Goal: Transaction & Acquisition: Obtain resource

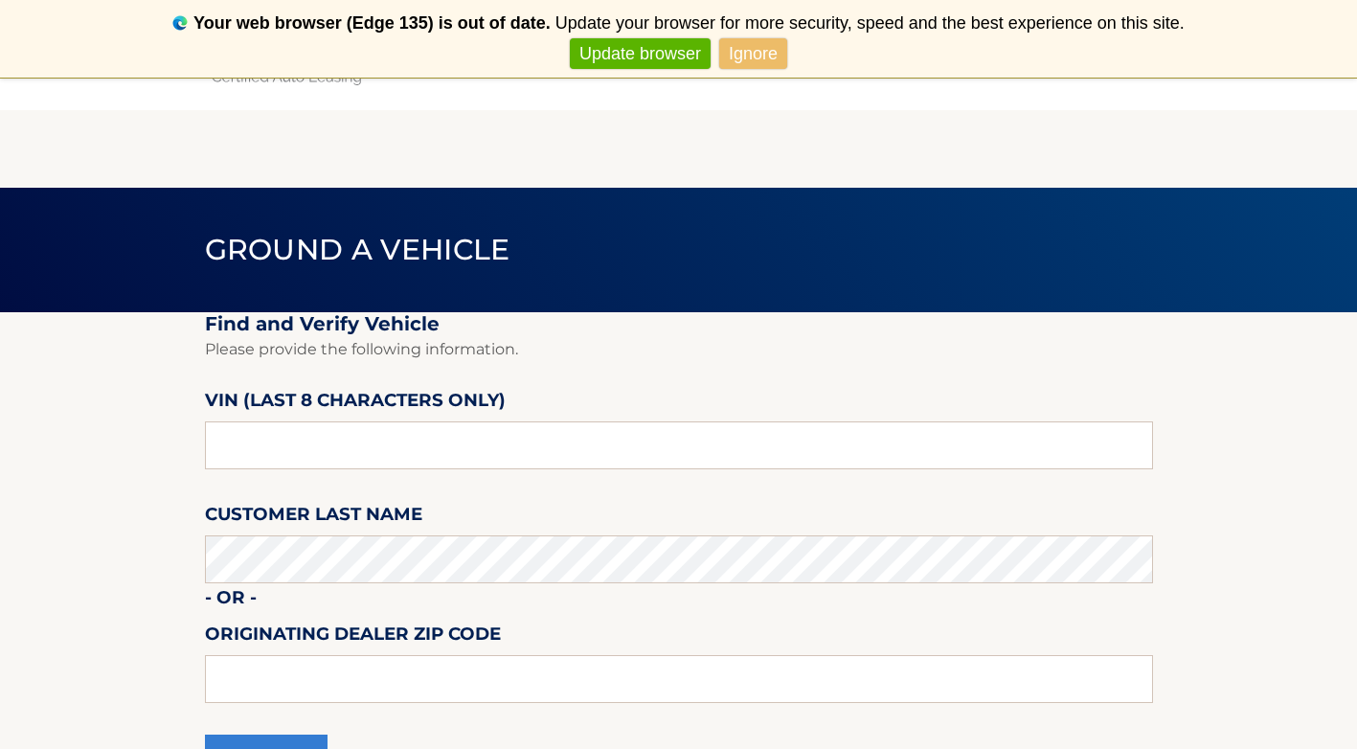
click at [740, 59] on link "Ignore" at bounding box center [753, 54] width 68 height 32
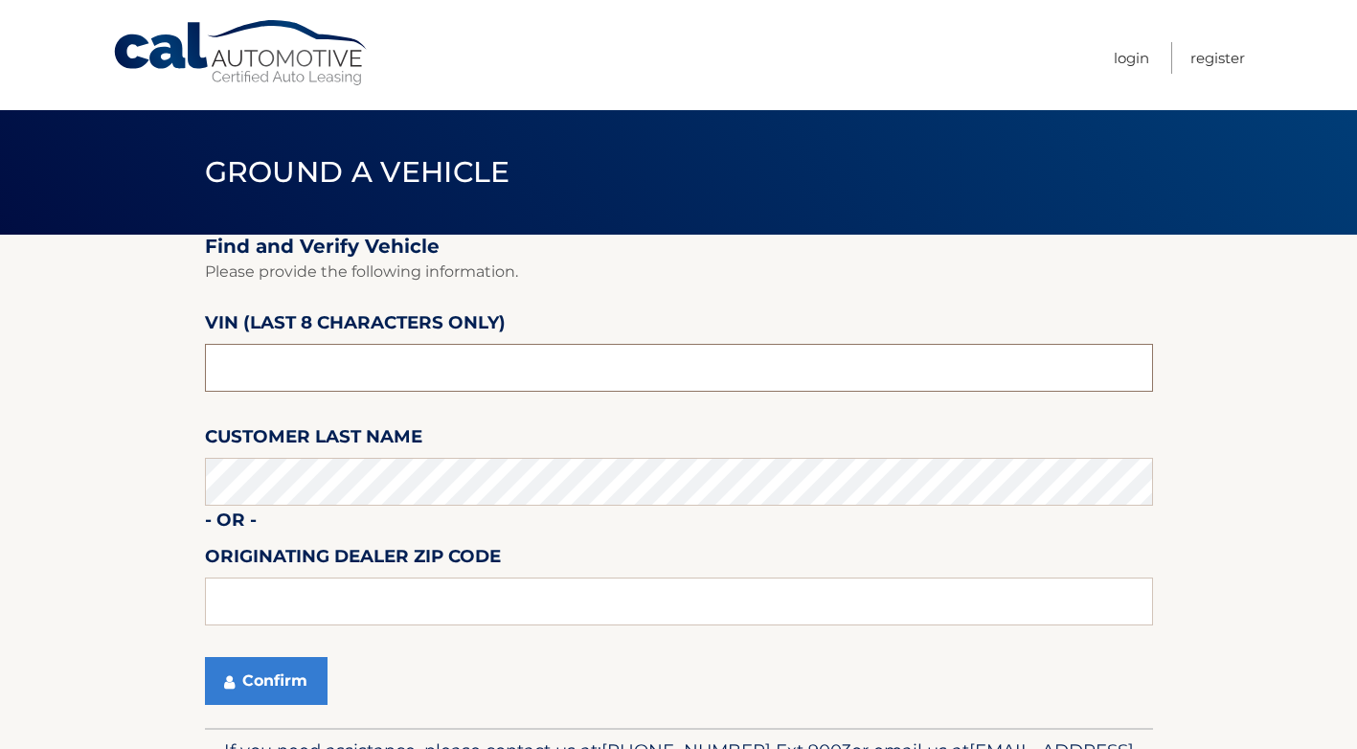
click at [304, 361] on input "text" at bounding box center [679, 368] width 948 height 48
type input "PC531749"
click at [295, 679] on button "Confirm" at bounding box center [266, 681] width 123 height 48
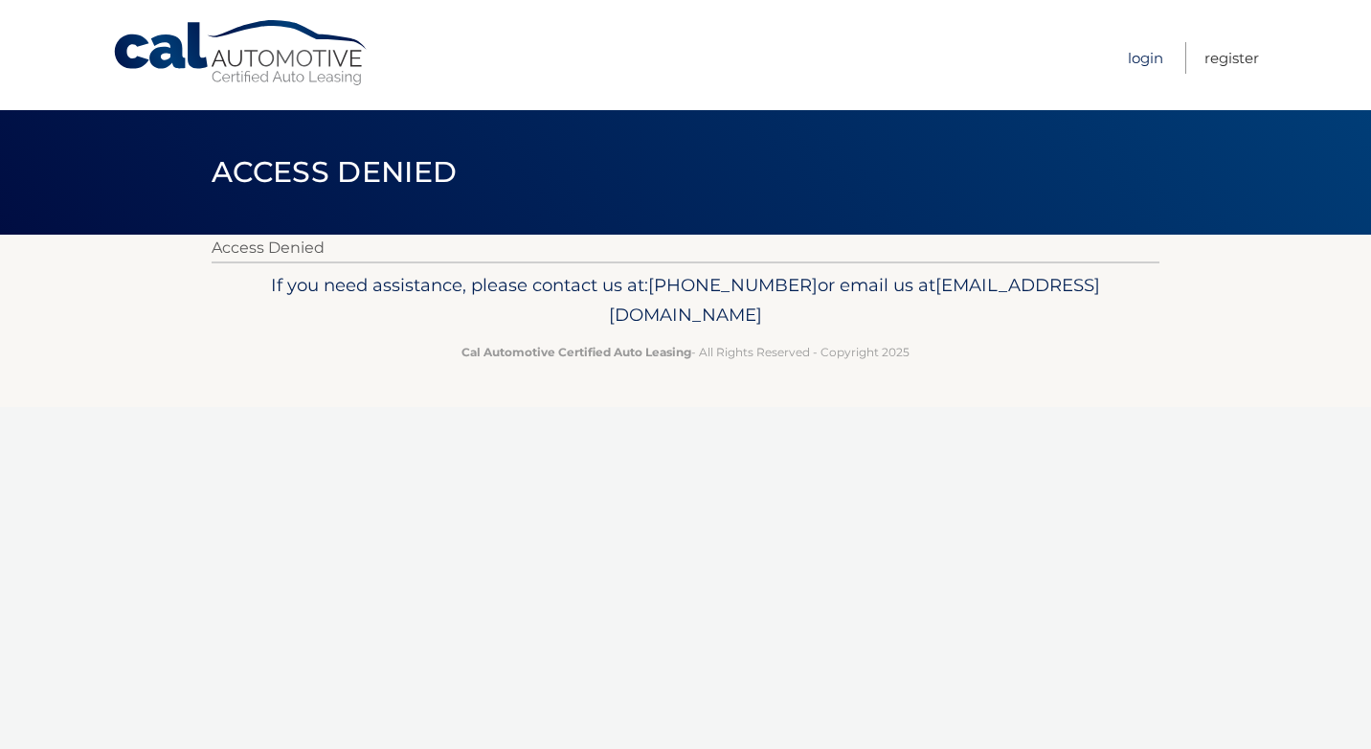
click at [1153, 52] on link "Login" at bounding box center [1145, 58] width 35 height 32
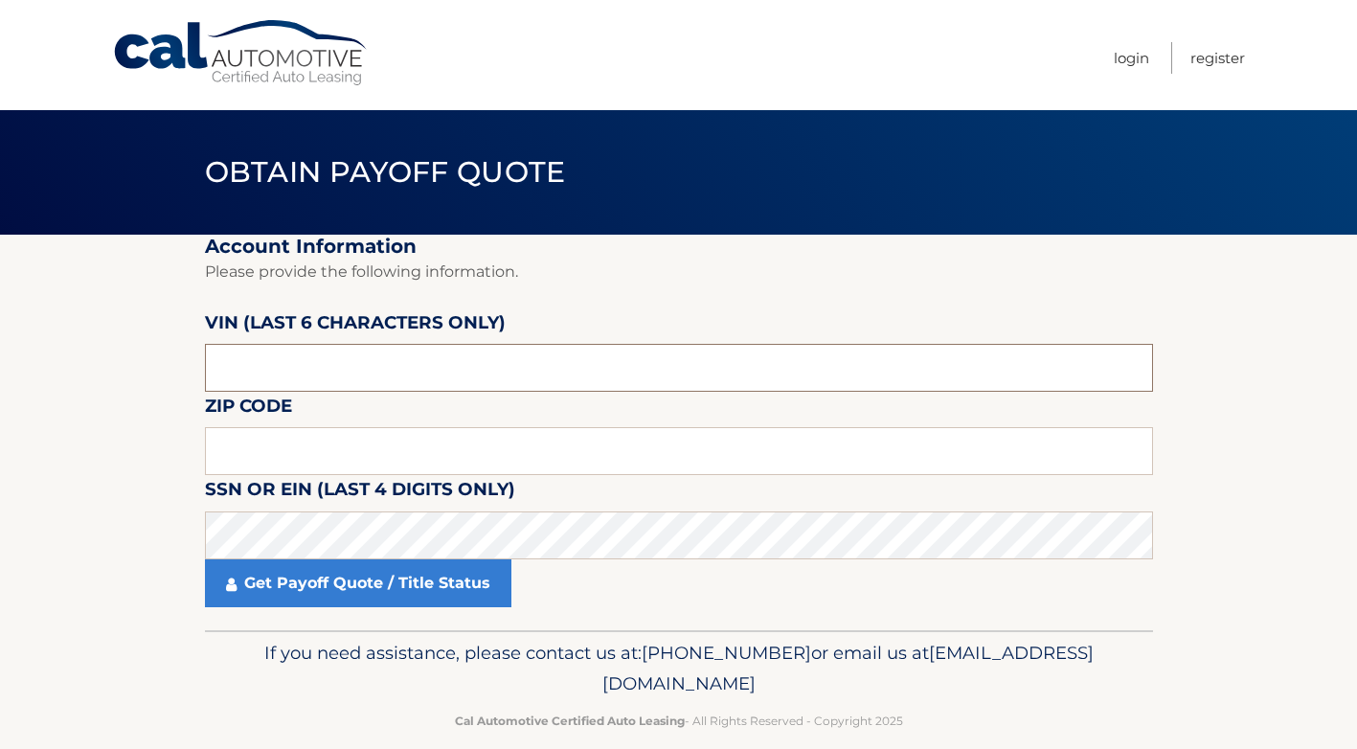
click at [340, 363] on input "text" at bounding box center [679, 368] width 948 height 48
type input "531749"
click at [332, 451] on input "text" at bounding box center [679, 451] width 948 height 48
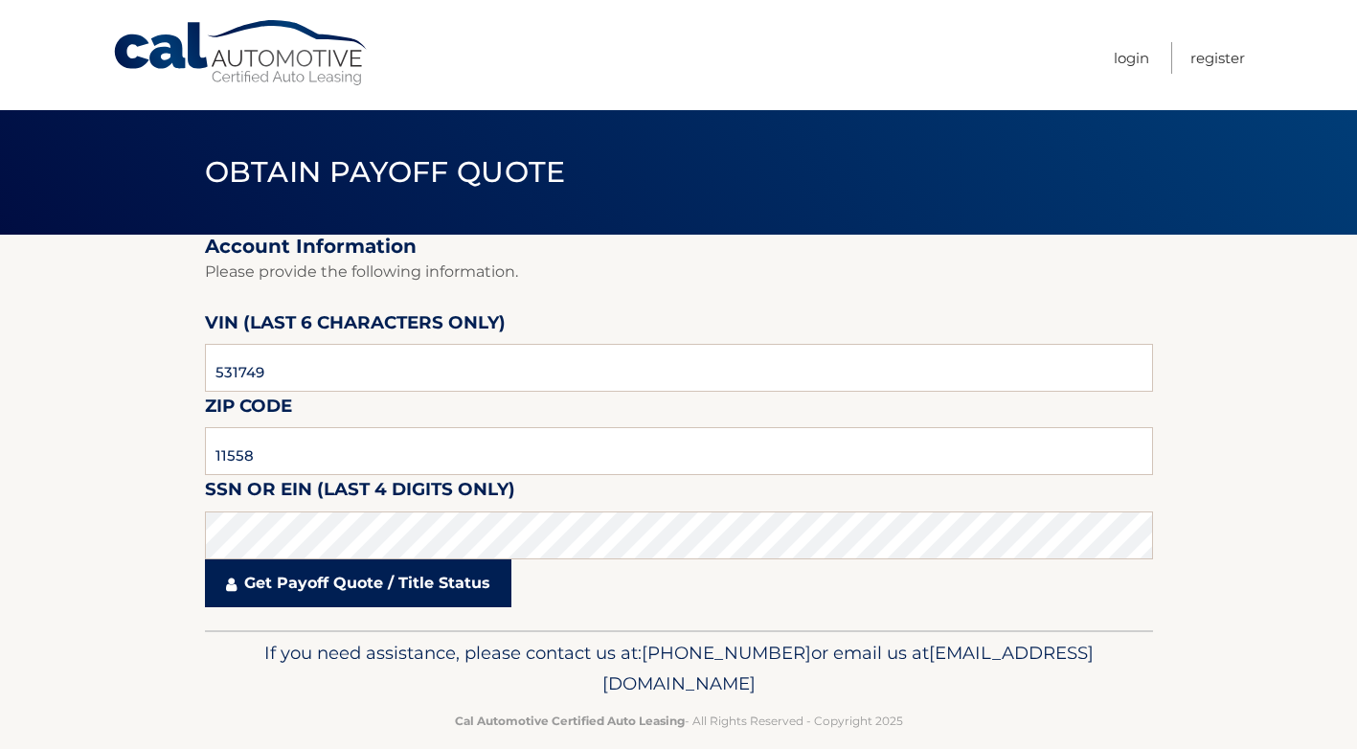
click at [361, 593] on link "Get Payoff Quote / Title Status" at bounding box center [358, 583] width 306 height 48
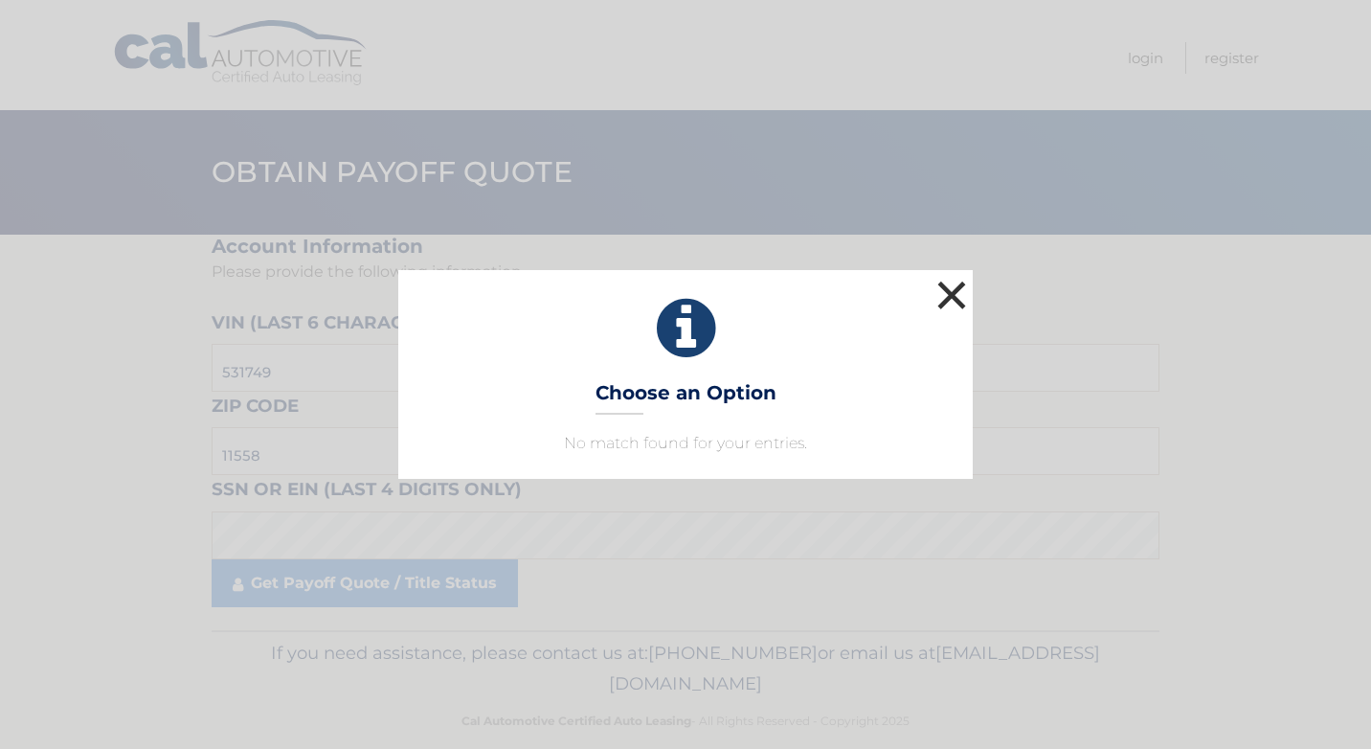
click at [957, 292] on button "×" at bounding box center [952, 295] width 38 height 38
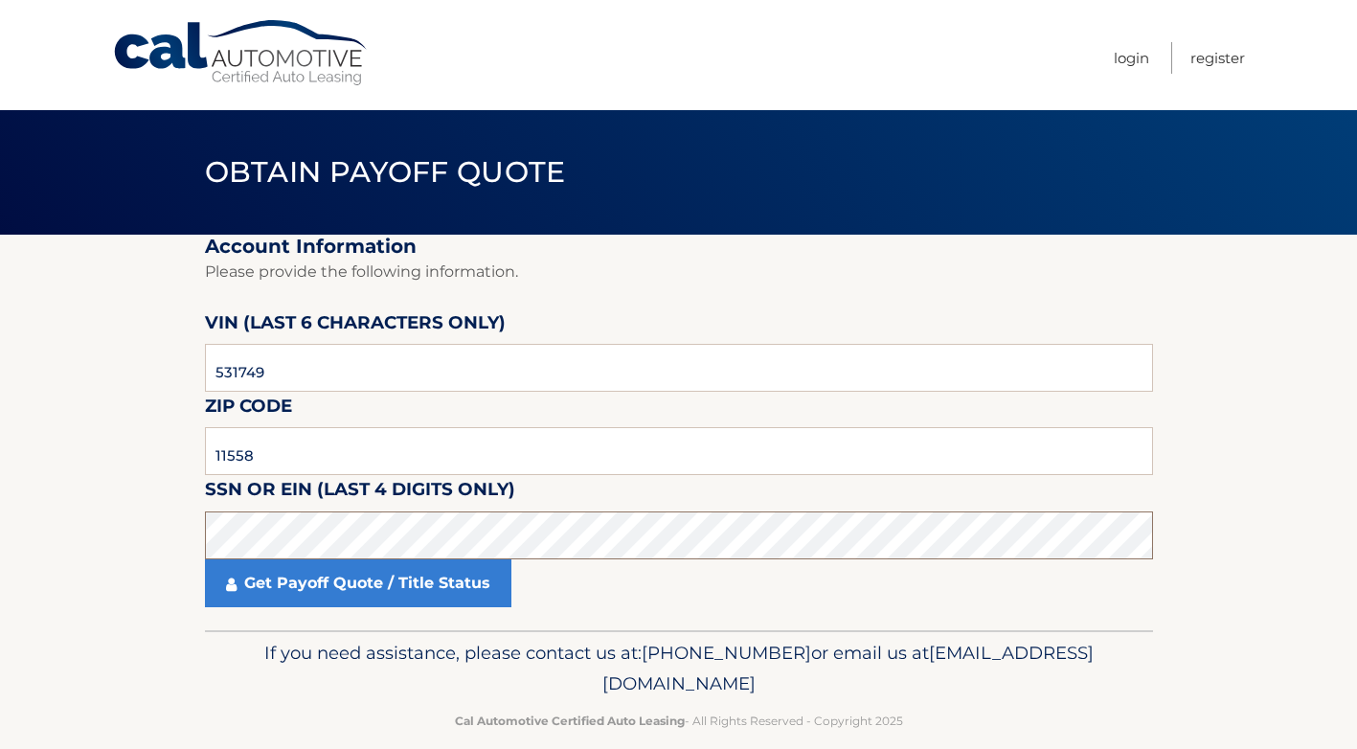
click at [31, 556] on section "Account Information Please provide the following information. VIN (last 6 chara…" at bounding box center [678, 432] width 1357 height 395
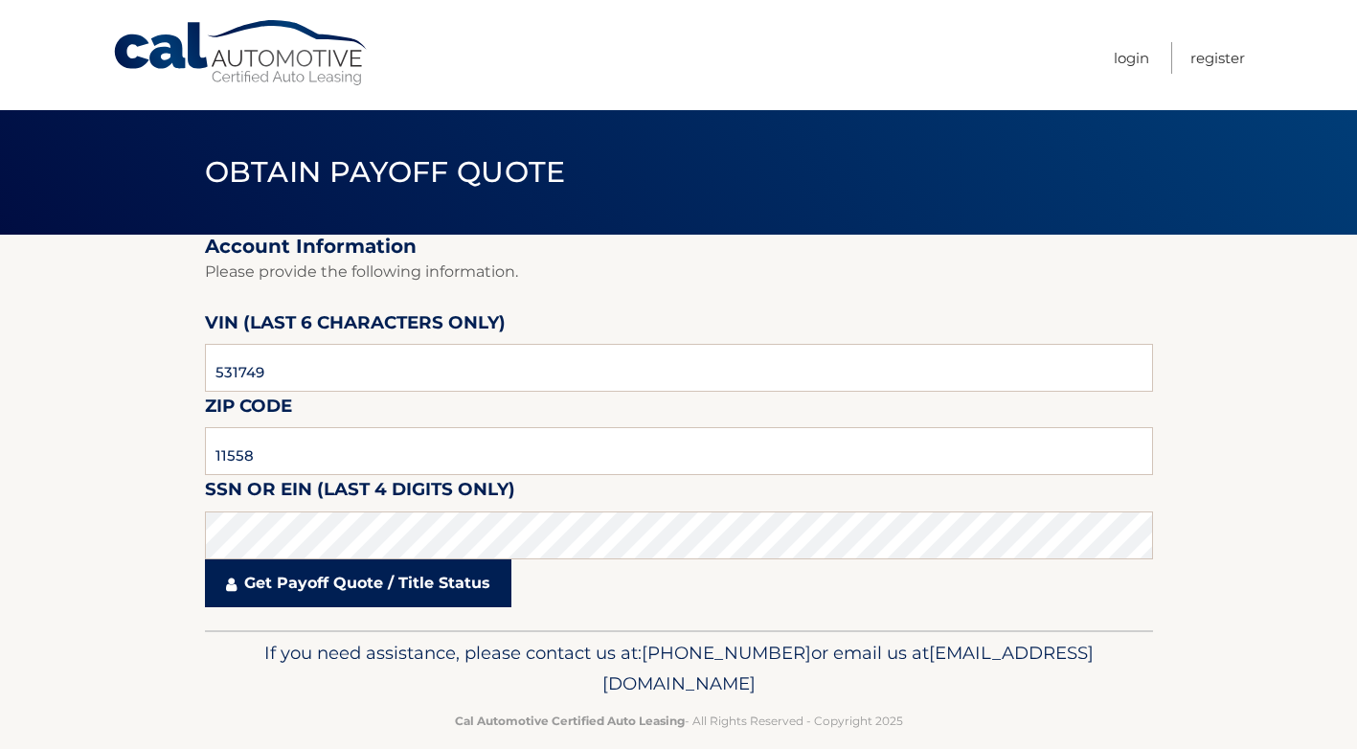
click at [252, 581] on link "Get Payoff Quote / Title Status" at bounding box center [358, 583] width 306 height 48
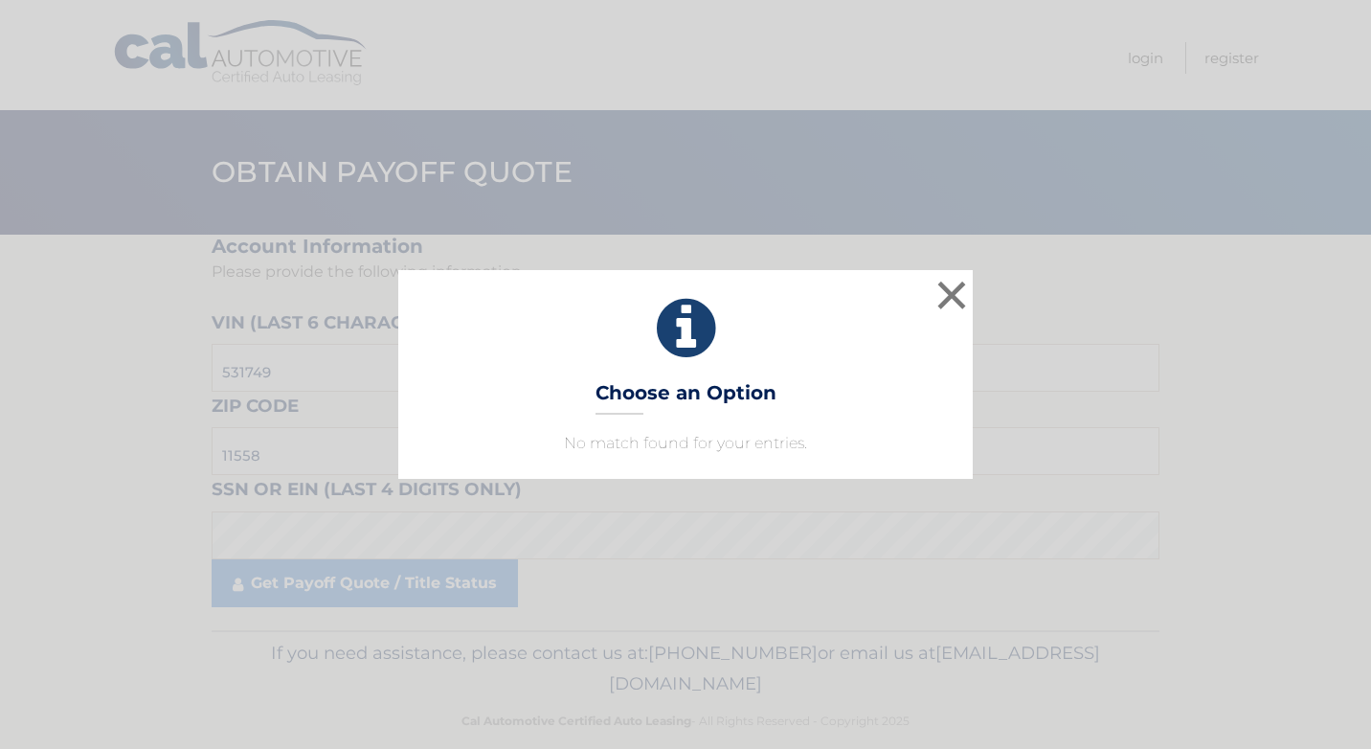
click at [682, 443] on p "No match found for your entries." at bounding box center [685, 443] width 527 height 23
click at [953, 292] on button "×" at bounding box center [952, 295] width 38 height 38
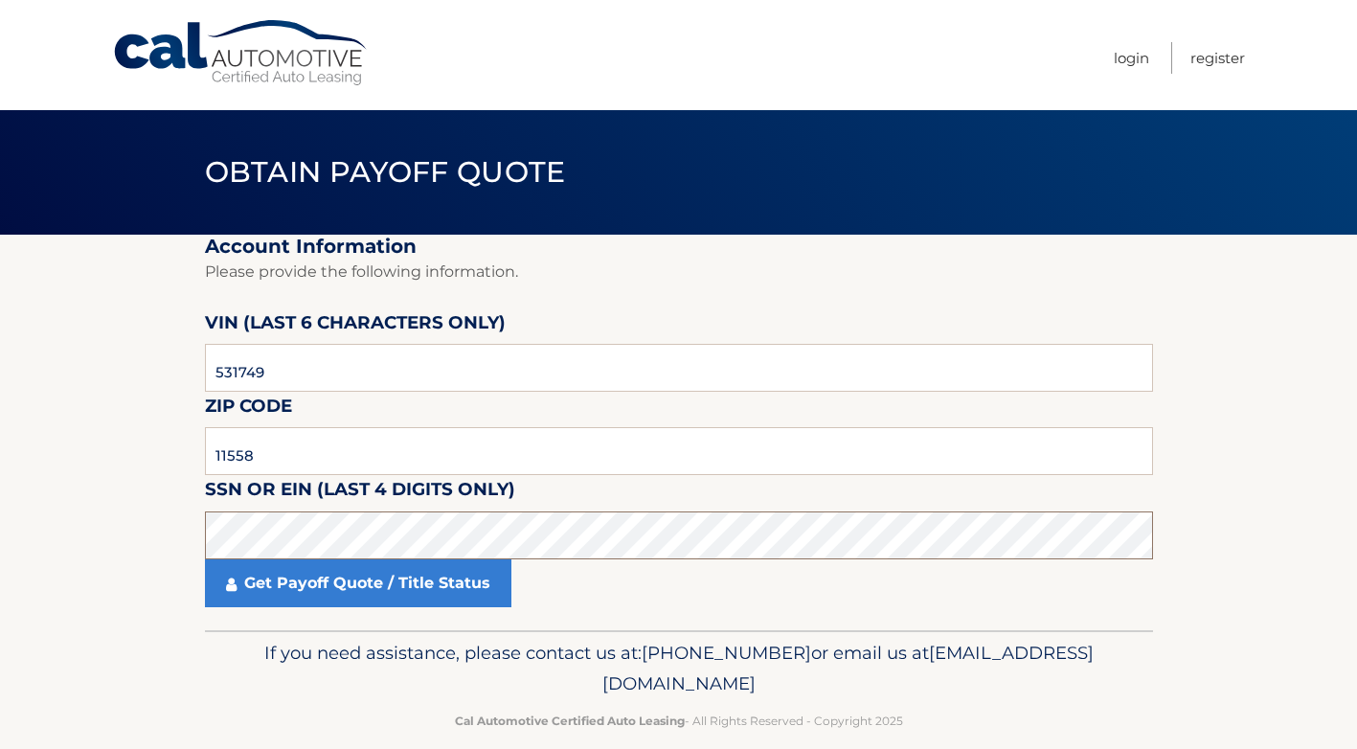
click at [15, 526] on section "Account Information Please provide the following information. VIN (last 6 chara…" at bounding box center [678, 432] width 1357 height 395
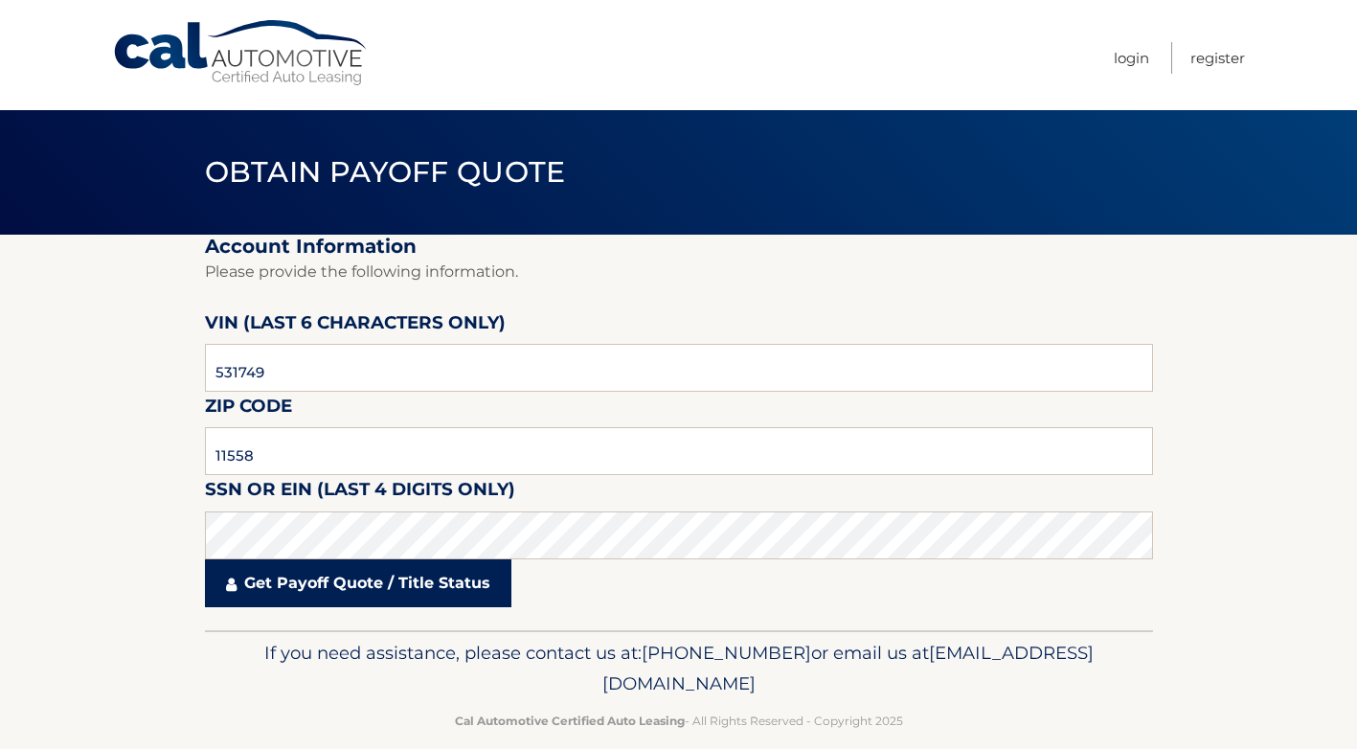
click at [349, 584] on link "Get Payoff Quote / Title Status" at bounding box center [358, 583] width 306 height 48
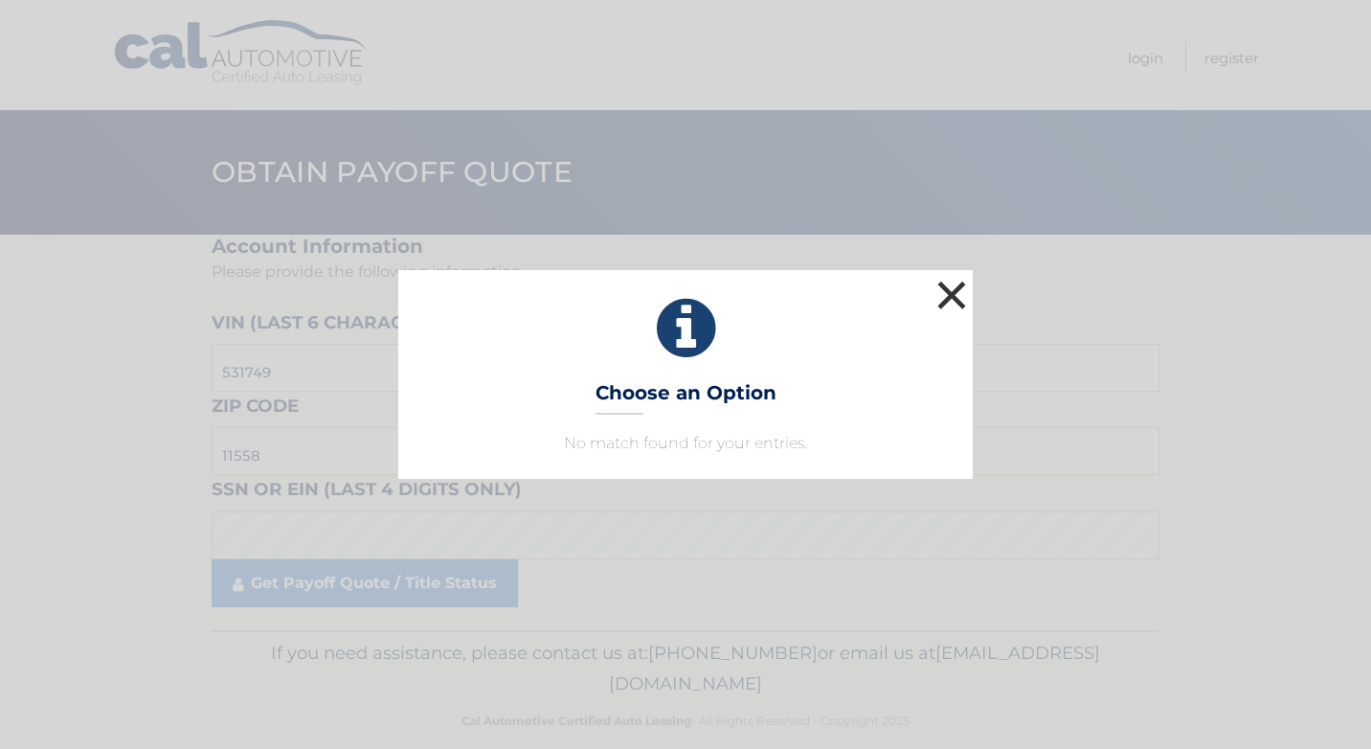
click at [958, 287] on button "×" at bounding box center [952, 295] width 38 height 38
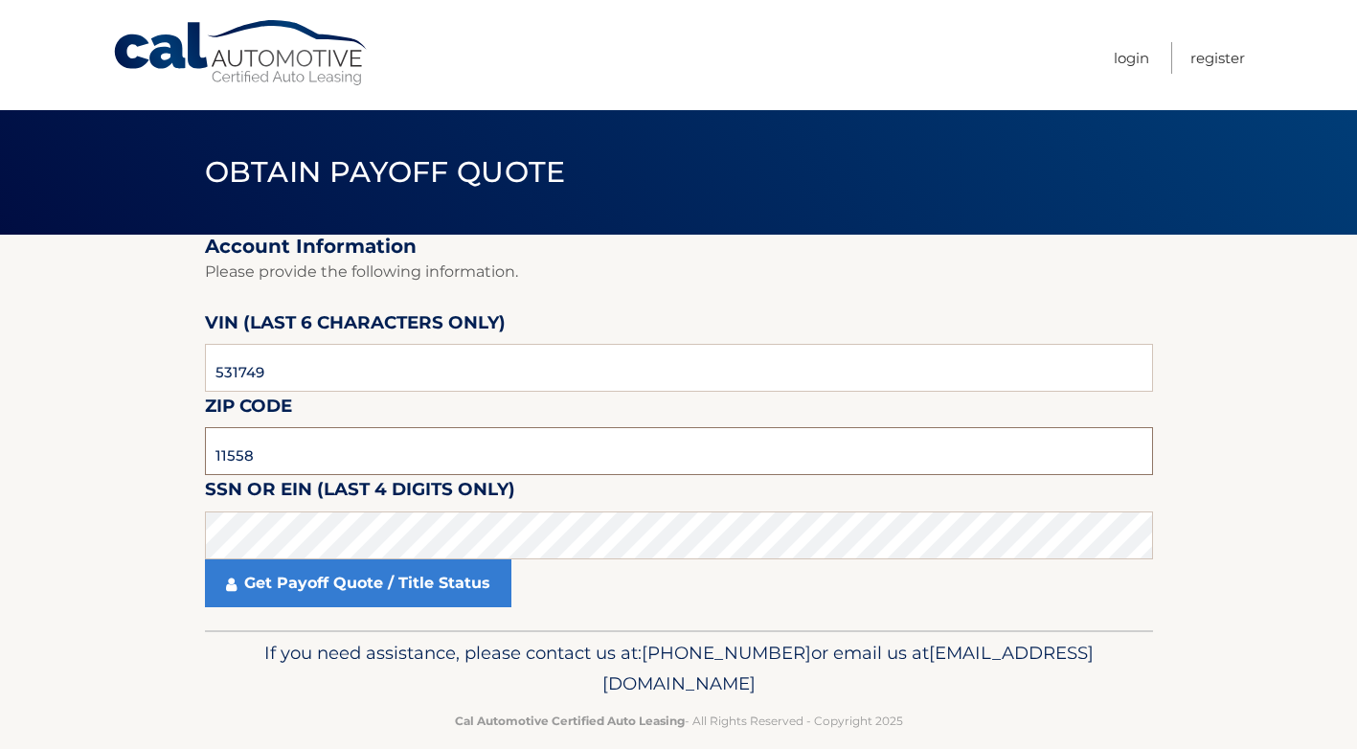
click at [271, 458] on input "11558" at bounding box center [679, 451] width 948 height 48
type input "1"
type input "11558"
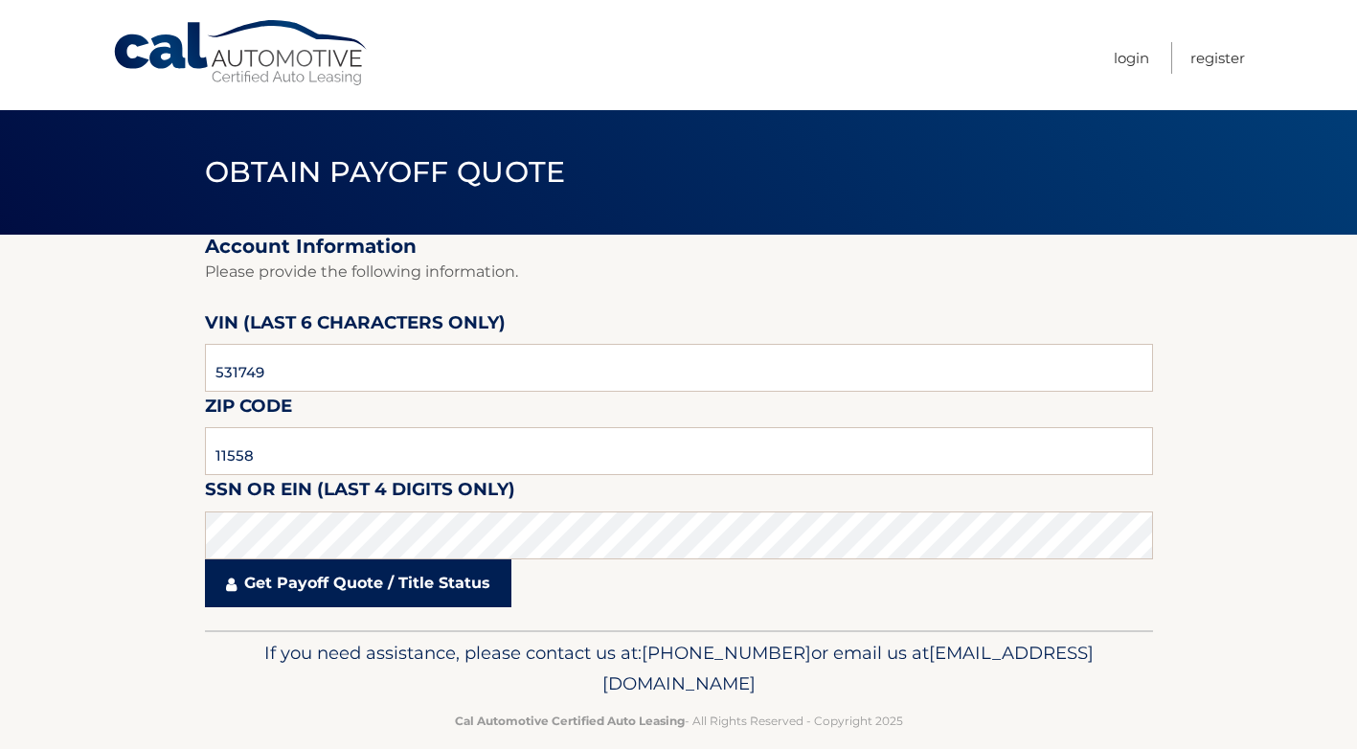
click at [315, 588] on link "Get Payoff Quote / Title Status" at bounding box center [358, 583] width 306 height 48
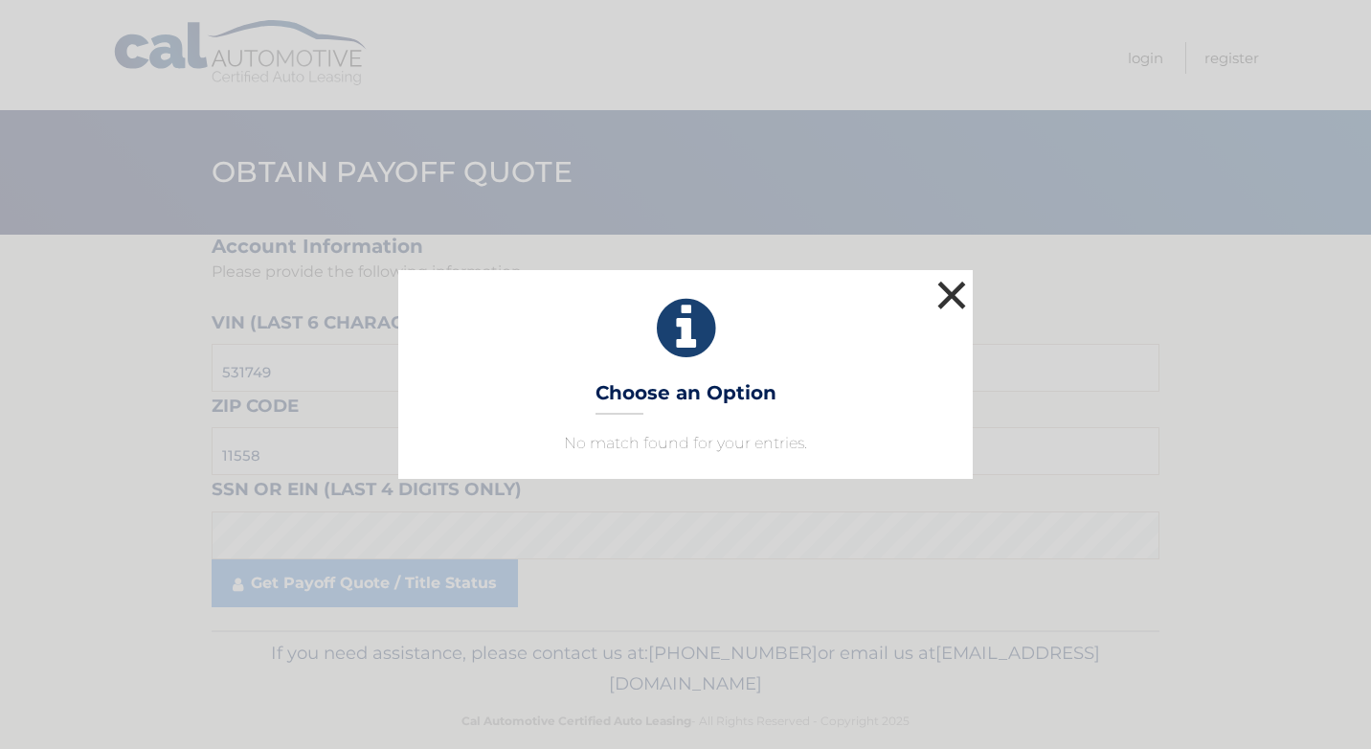
click at [957, 300] on button "×" at bounding box center [952, 295] width 38 height 38
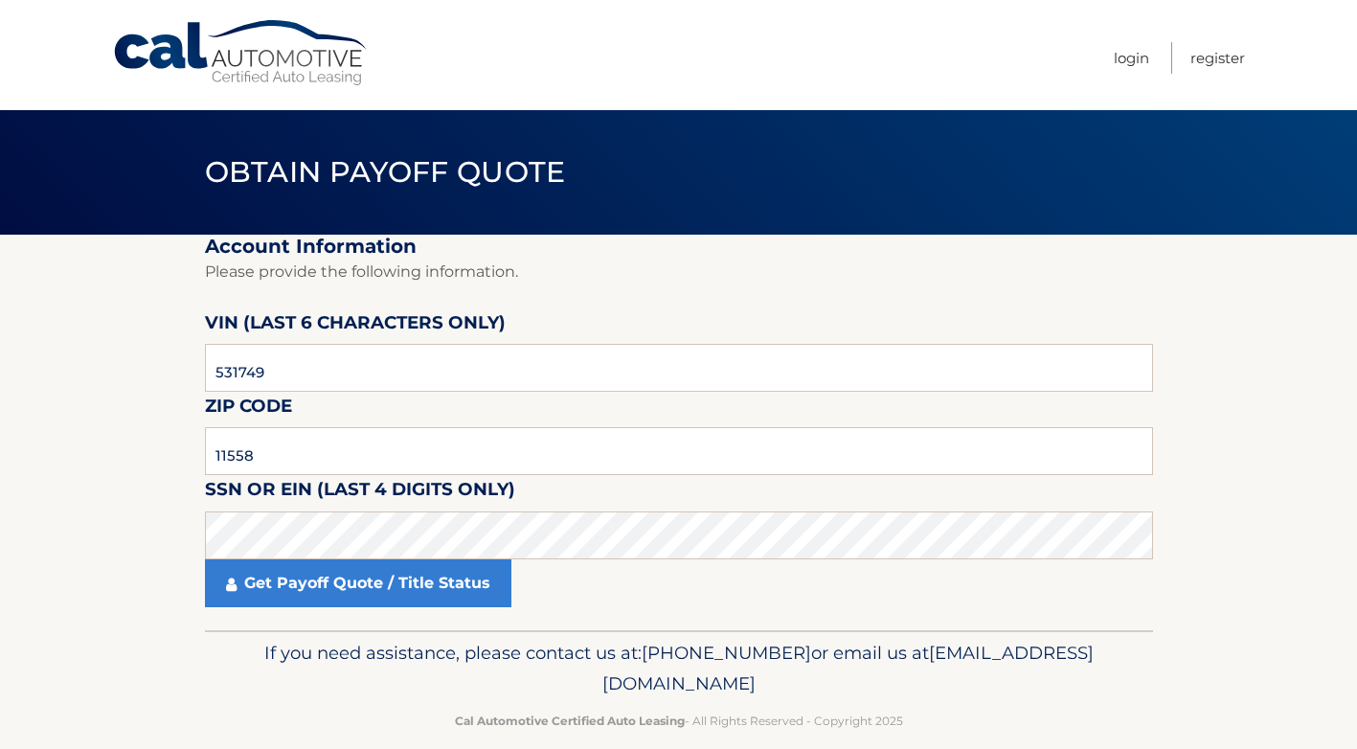
scroll to position [27, 0]
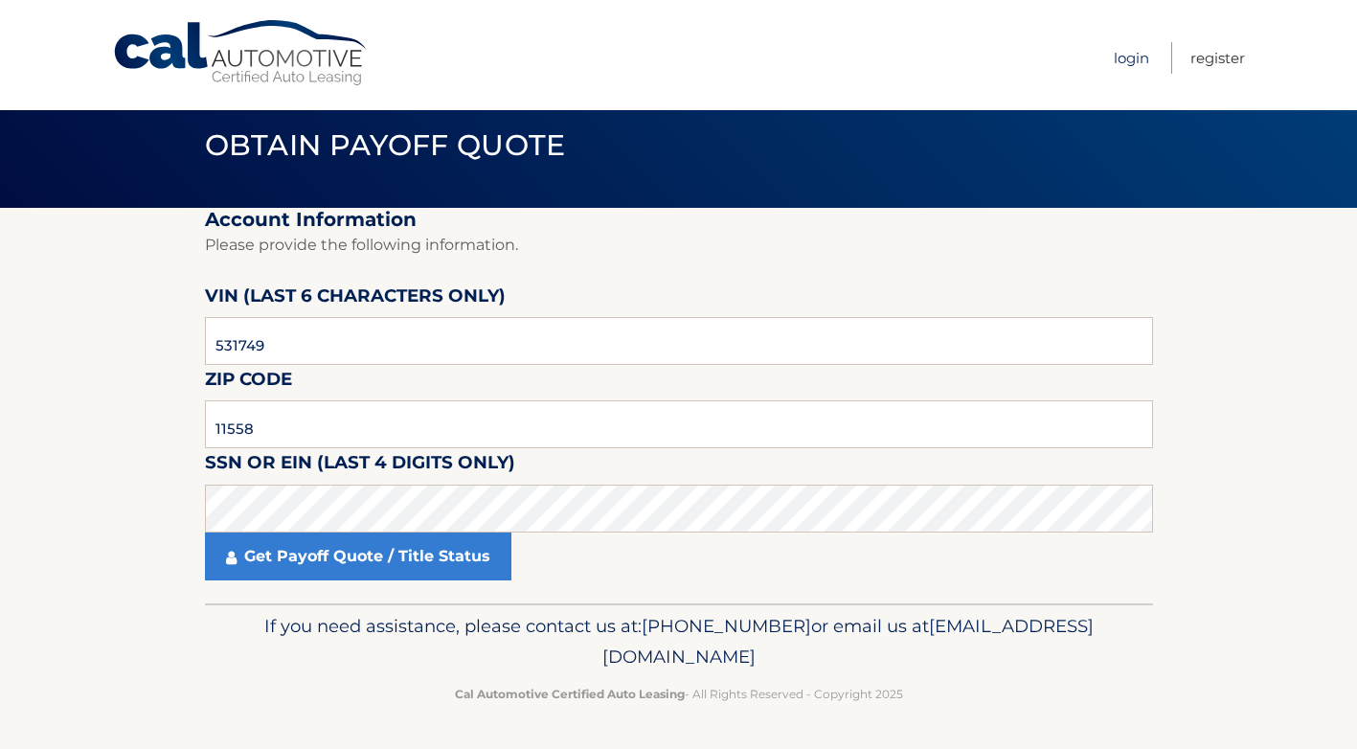
click at [1132, 58] on link "Login" at bounding box center [1131, 58] width 35 height 32
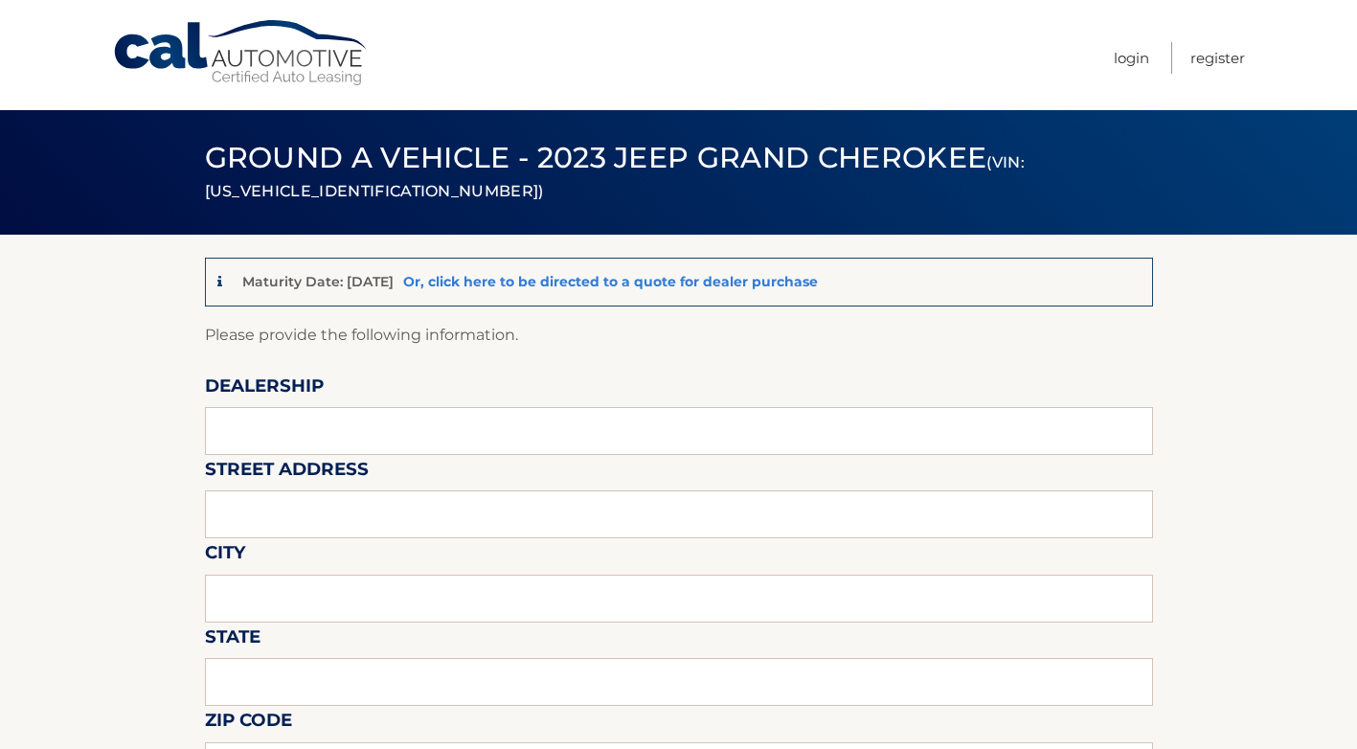
click at [612, 281] on link "Or, click here to be directed to a quote for dealer purchase" at bounding box center [610, 281] width 415 height 17
click at [599, 281] on link "Or, click here to be directed to a quote for dealer purchase" at bounding box center [610, 281] width 415 height 17
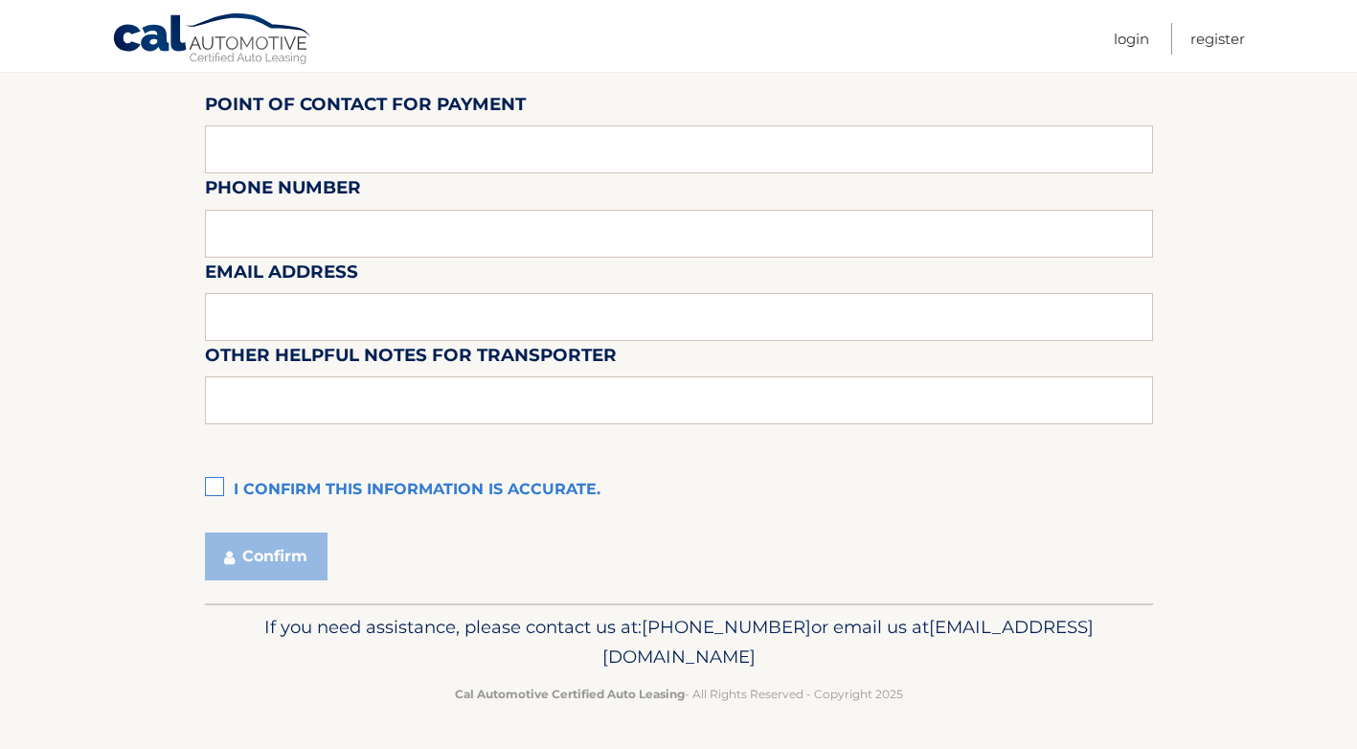
scroll to position [1251, 0]
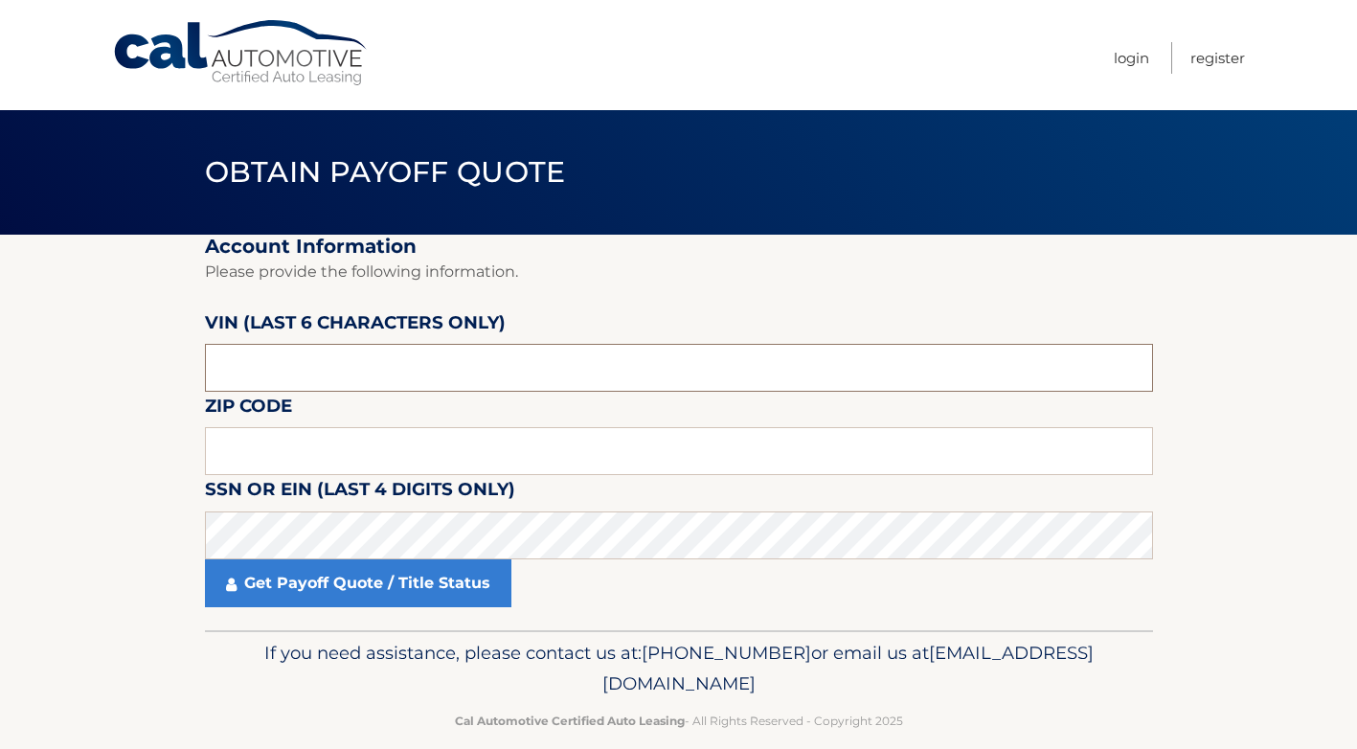
click at [421, 380] on input "text" at bounding box center [679, 368] width 948 height 48
type input "531749"
type input "11558"
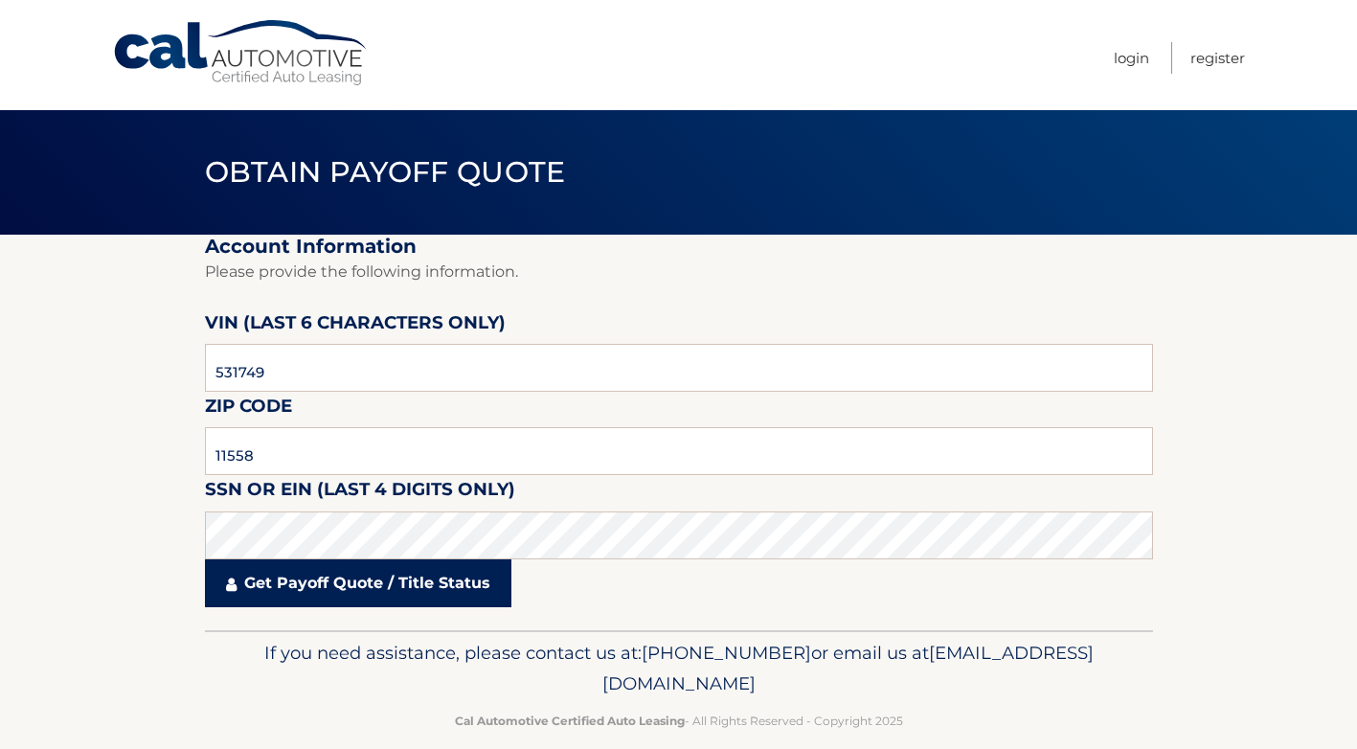
click at [475, 583] on link "Get Payoff Quote / Title Status" at bounding box center [358, 583] width 306 height 48
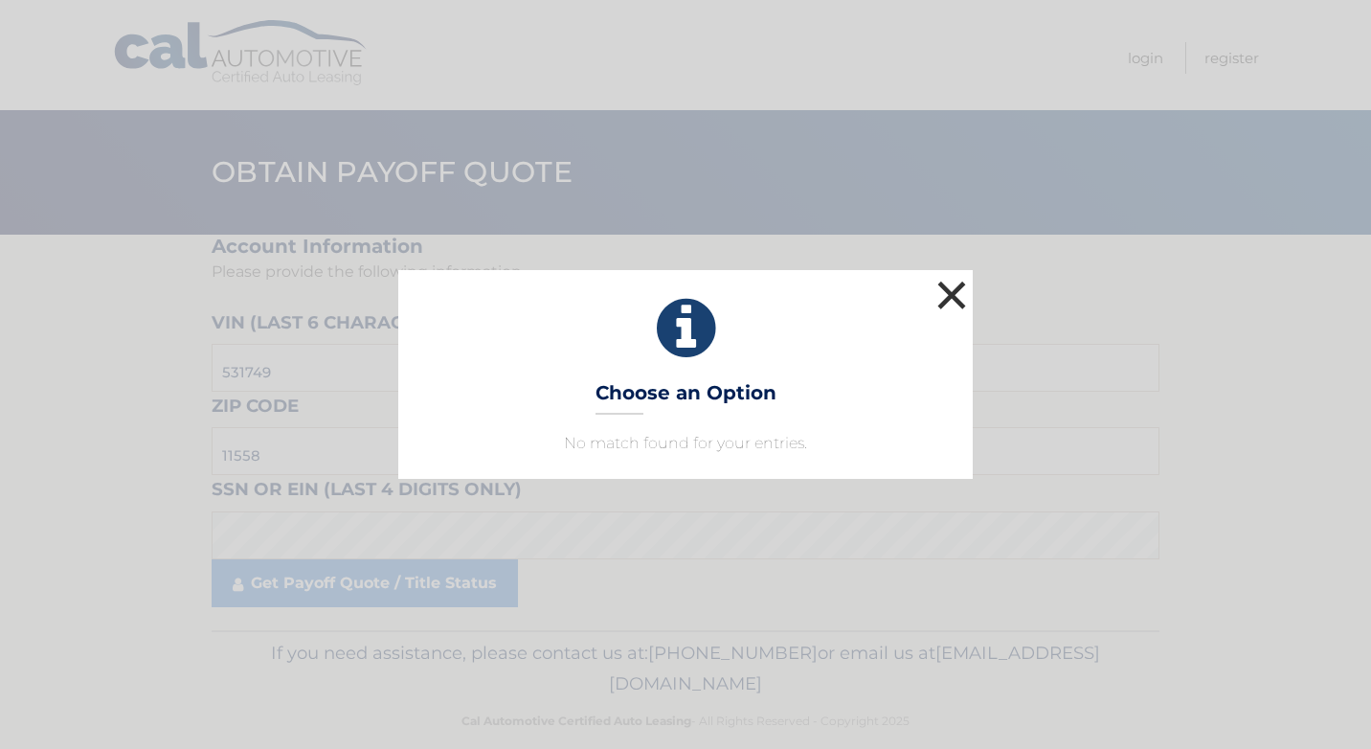
click at [952, 292] on button "×" at bounding box center [952, 295] width 38 height 38
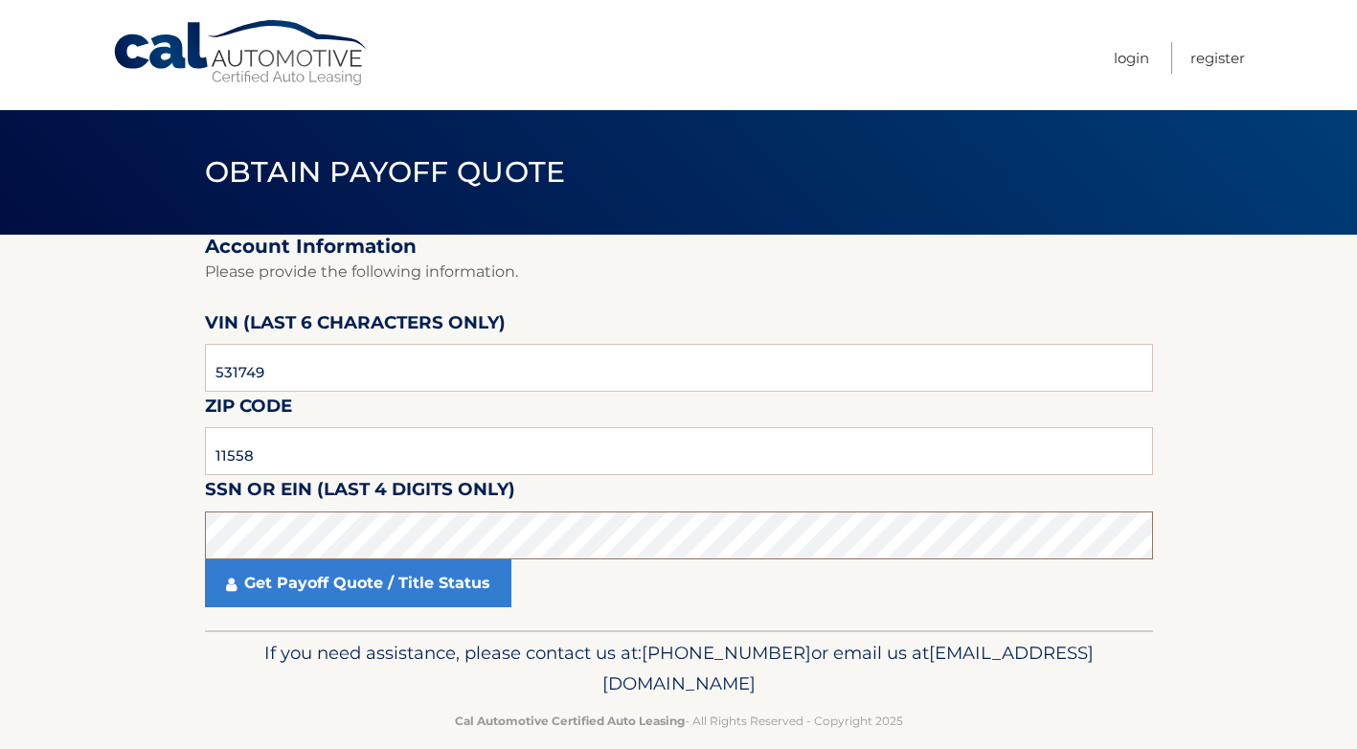
click at [87, 493] on section "Account Information Please provide the following information. [PERSON_NAME] (la…" at bounding box center [678, 432] width 1357 height 395
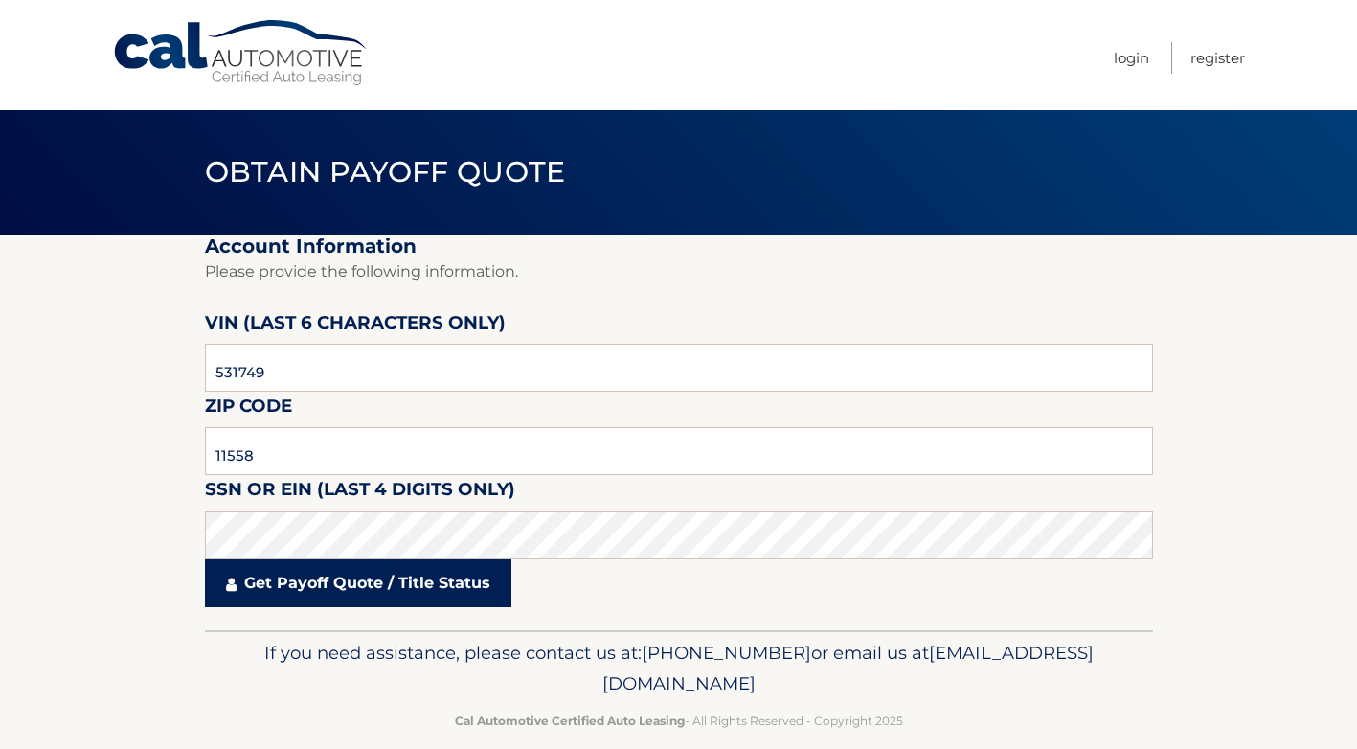
click at [334, 586] on link "Get Payoff Quote / Title Status" at bounding box center [358, 583] width 306 height 48
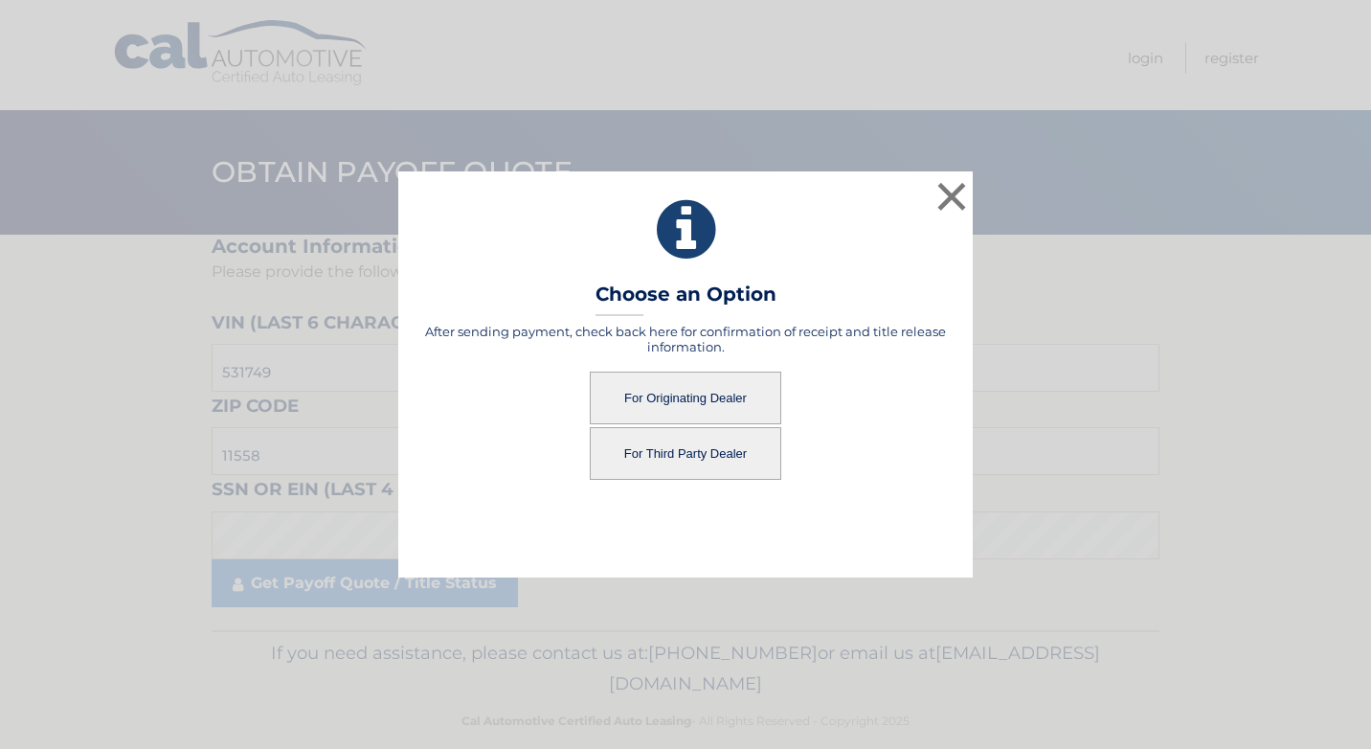
click at [698, 447] on button "For Third Party Dealer" at bounding box center [686, 453] width 192 height 53
click at [684, 451] on button "For Third Party Dealer" at bounding box center [686, 453] width 192 height 53
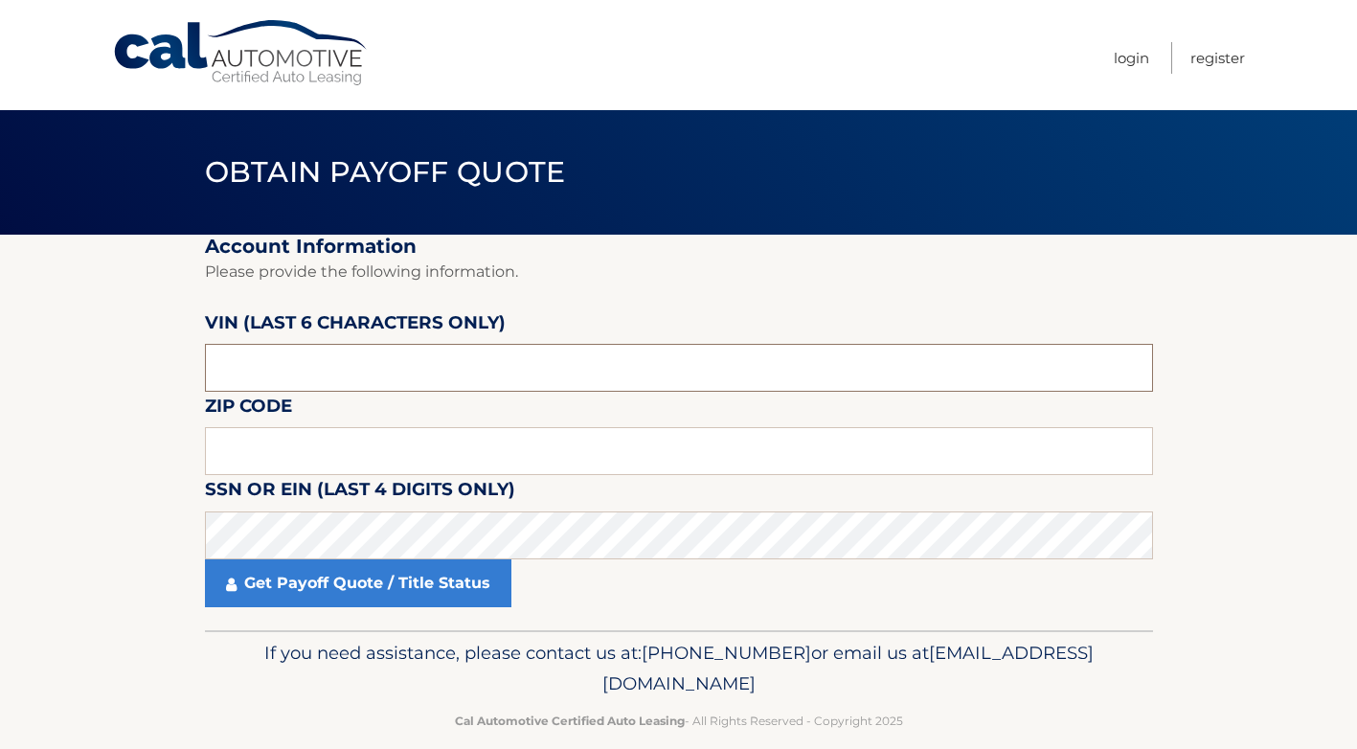
click at [339, 378] on input "text" at bounding box center [679, 368] width 948 height 48
type input "531749"
type input "11558"
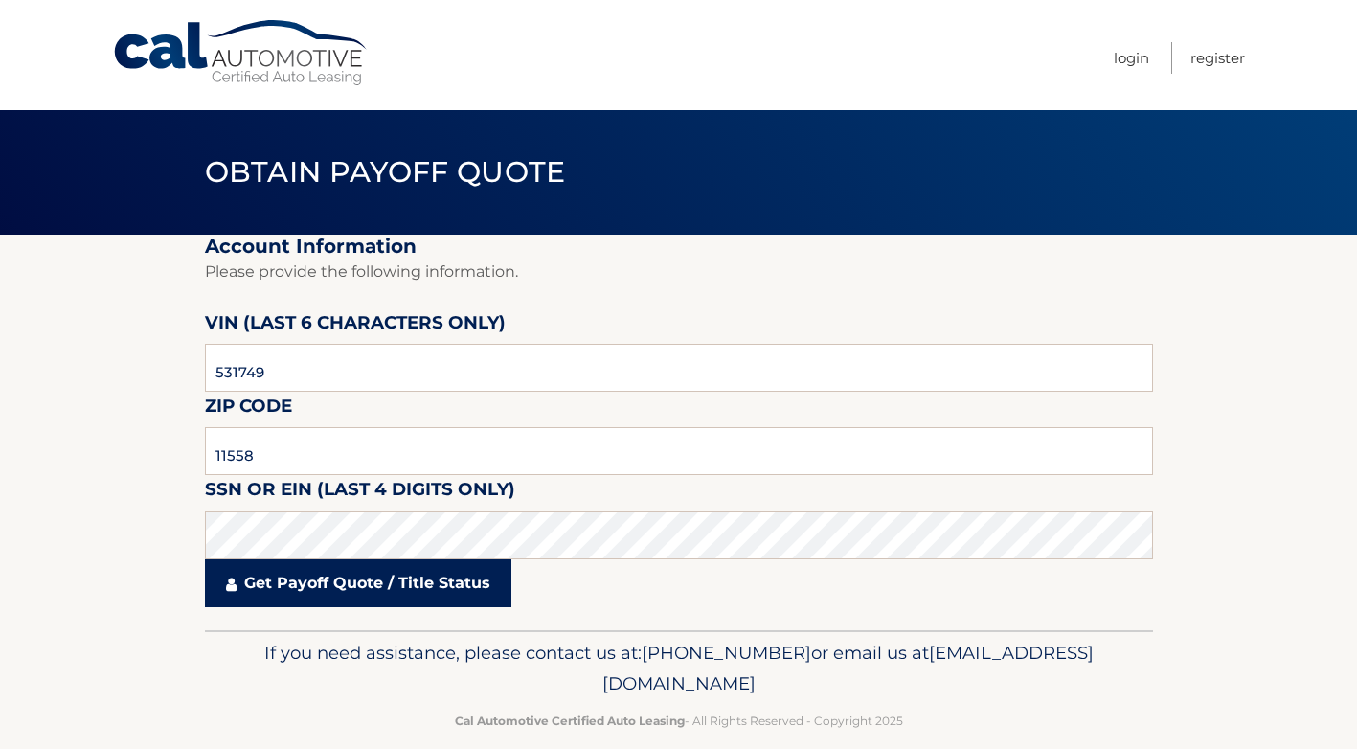
click at [364, 592] on link "Get Payoff Quote / Title Status" at bounding box center [358, 583] width 306 height 48
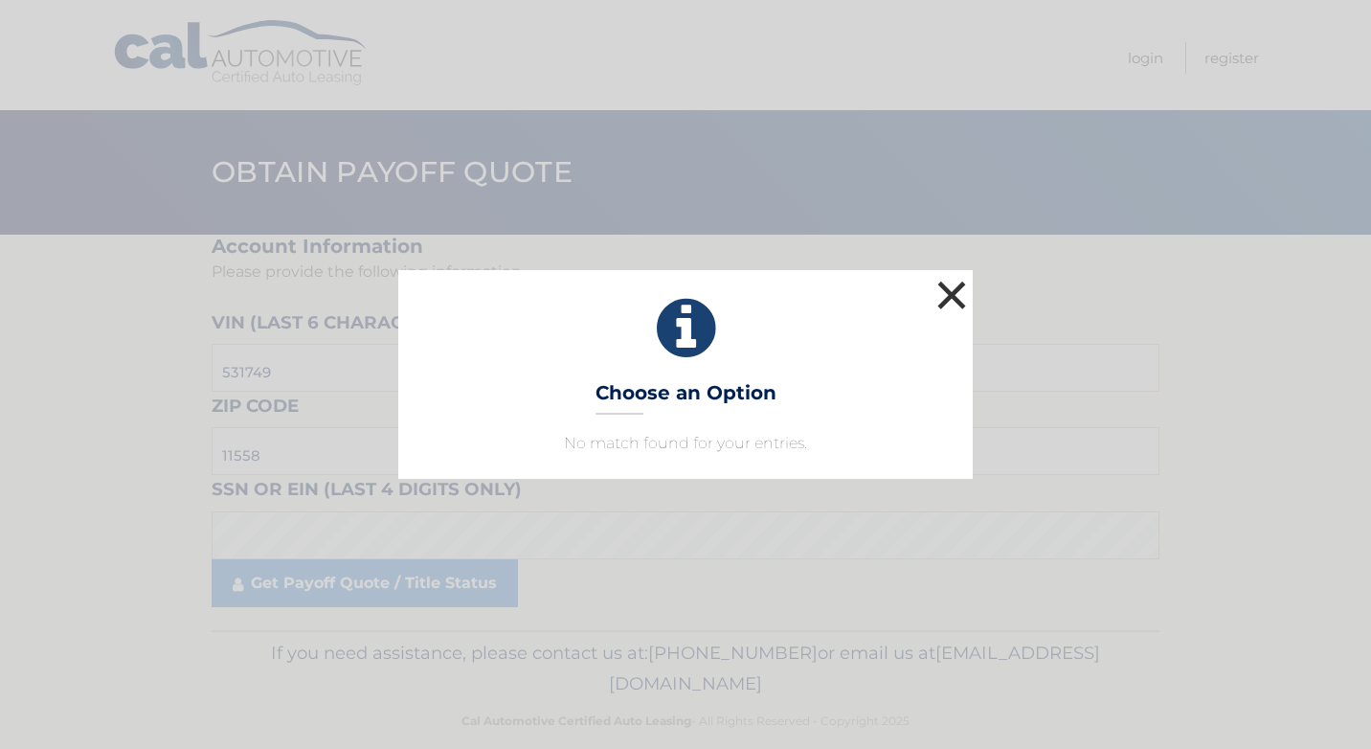
click at [958, 297] on button "×" at bounding box center [952, 295] width 38 height 38
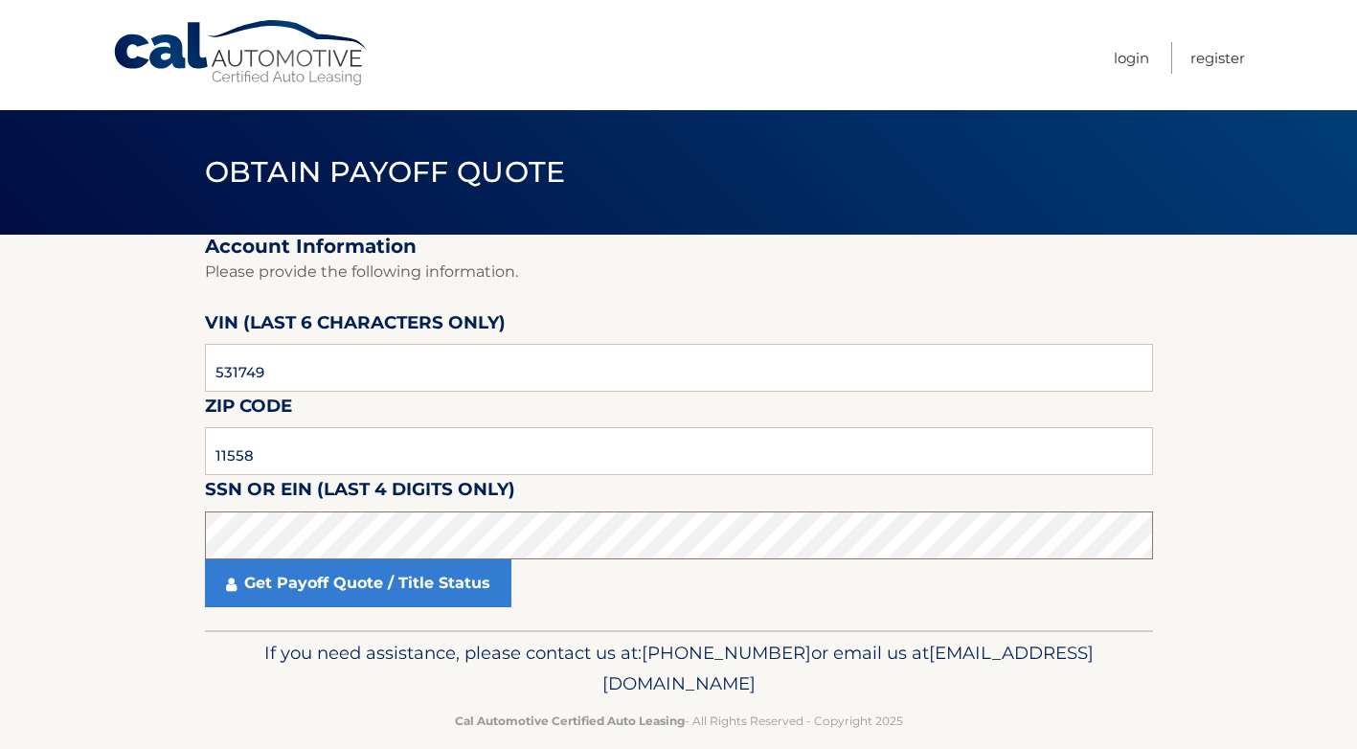
click at [93, 546] on section "Account Information Please provide the following information. VIN (last 6 chara…" at bounding box center [678, 432] width 1357 height 395
drag, startPoint x: 471, startPoint y: 69, endPoint x: 375, endPoint y: 213, distance: 172.6
click at [471, 69] on nav "Menu Login Register" at bounding box center [815, 55] width 859 height 110
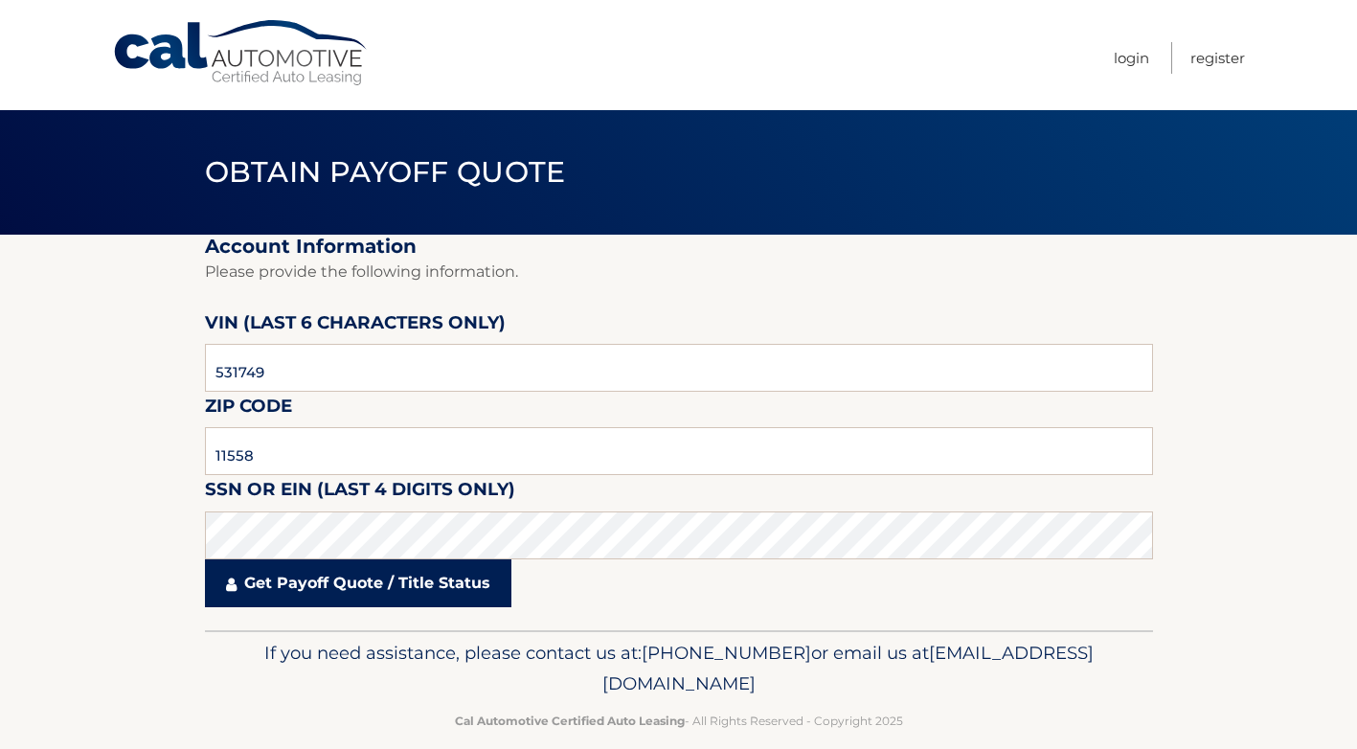
click at [345, 576] on link "Get Payoff Quote / Title Status" at bounding box center [358, 583] width 306 height 48
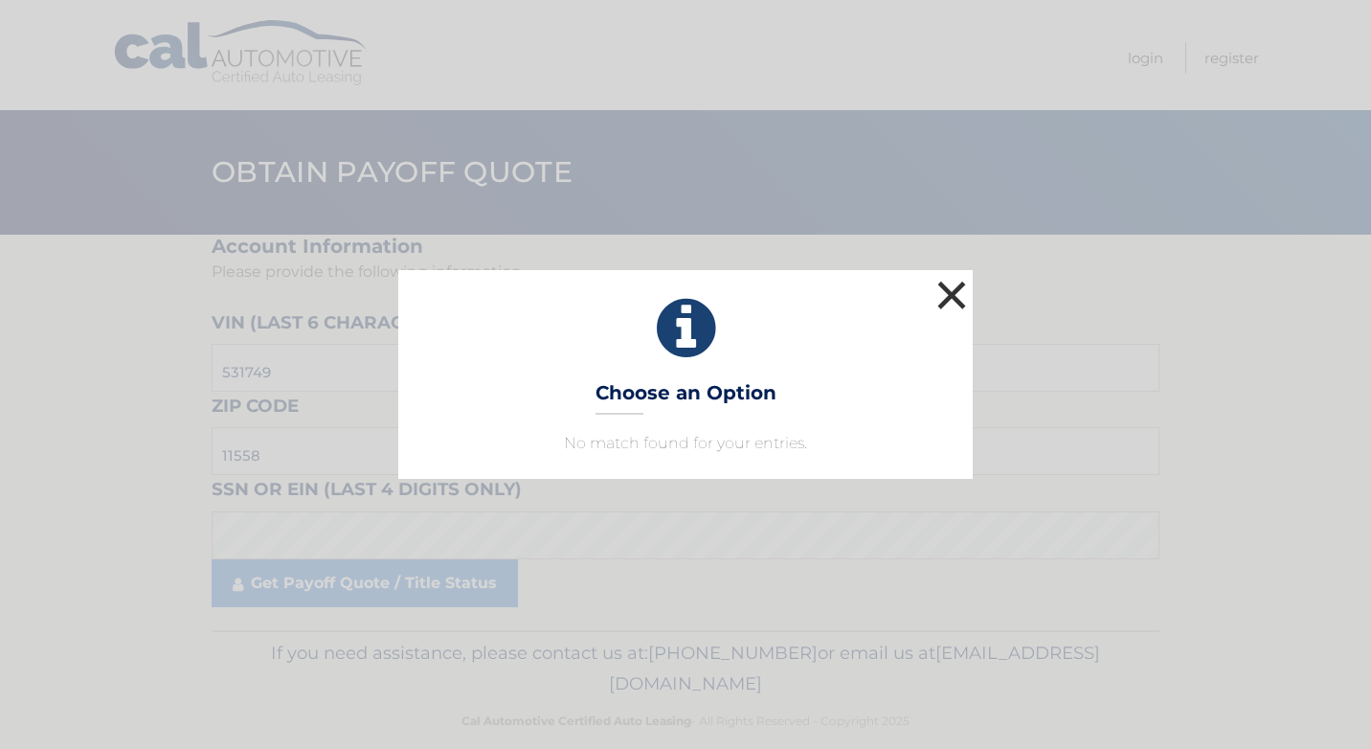
click at [954, 296] on button "×" at bounding box center [952, 295] width 38 height 38
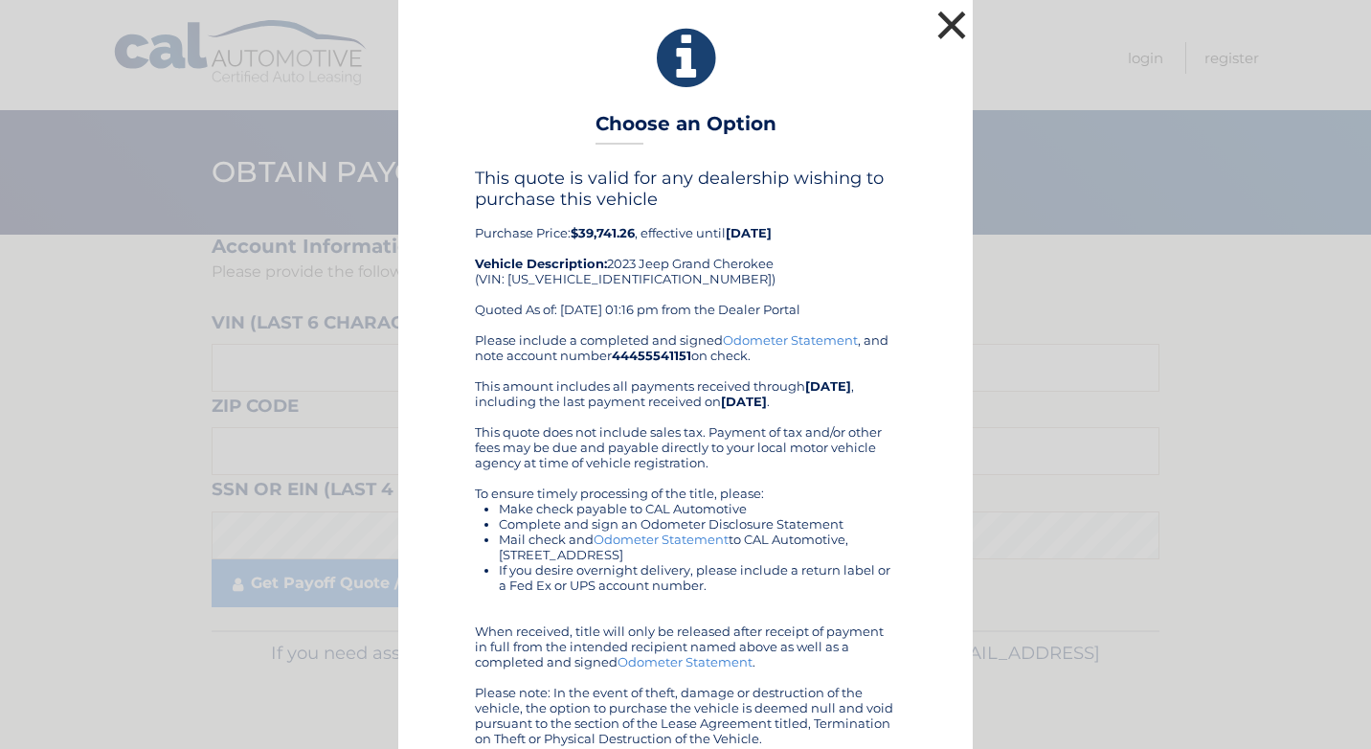
click at [945, 17] on button "×" at bounding box center [952, 25] width 38 height 38
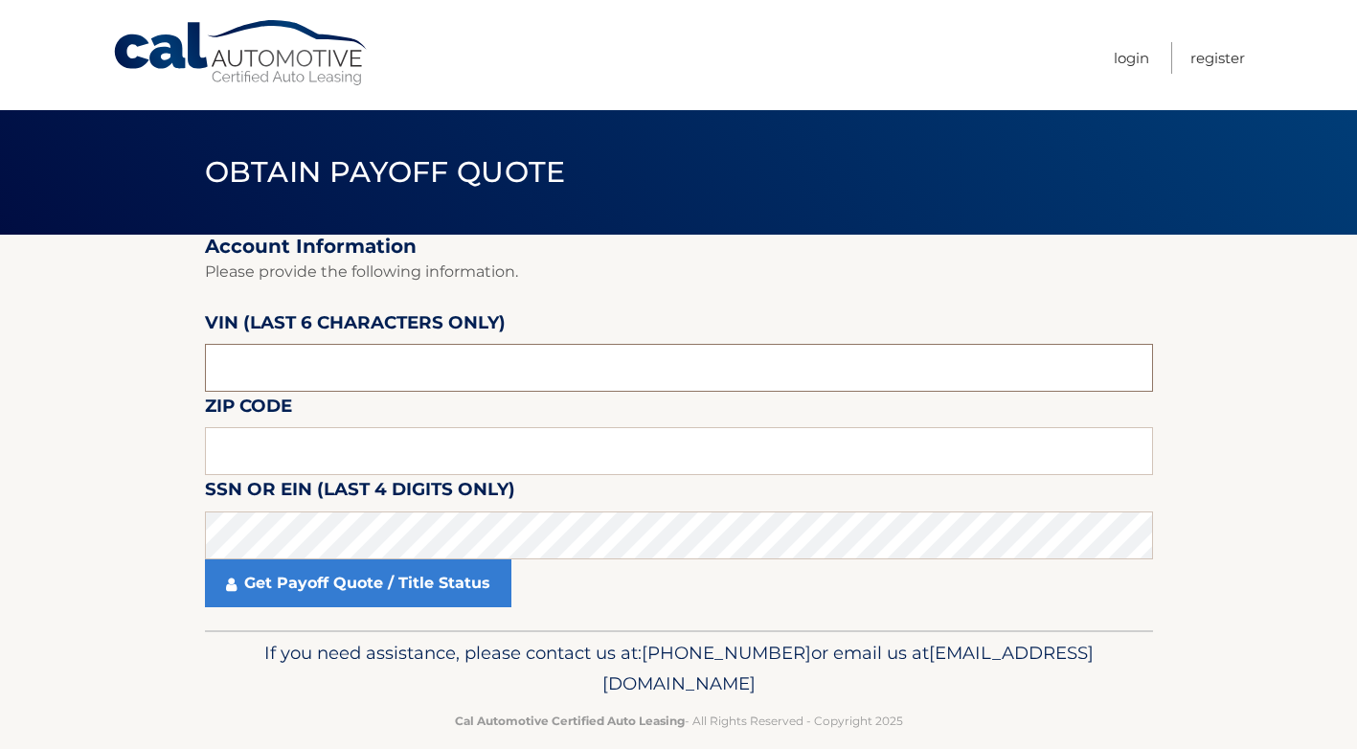
click at [284, 360] on input "text" at bounding box center [679, 368] width 948 height 48
type input "531748"
type input "11558"
click at [530, 54] on nav "Menu Login Register" at bounding box center [815, 55] width 859 height 110
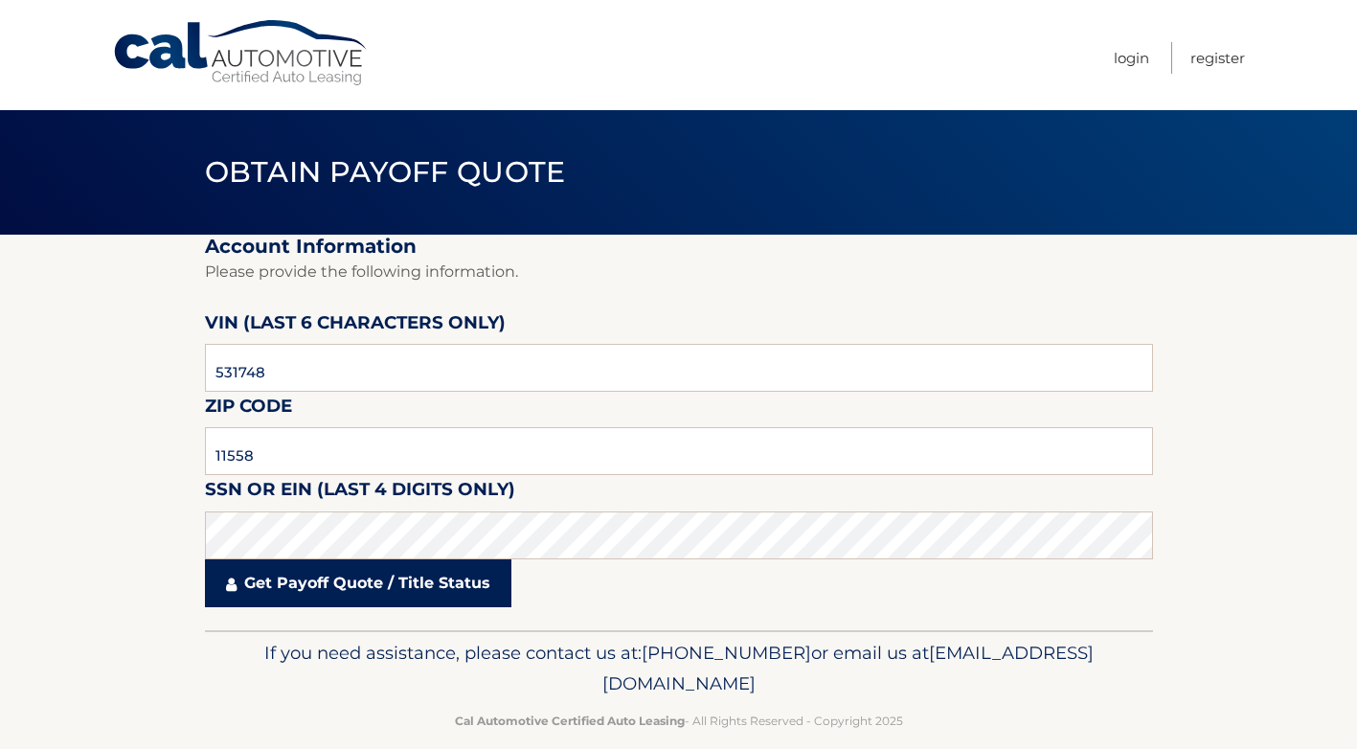
click at [381, 580] on link "Get Payoff Quote / Title Status" at bounding box center [358, 583] width 306 height 48
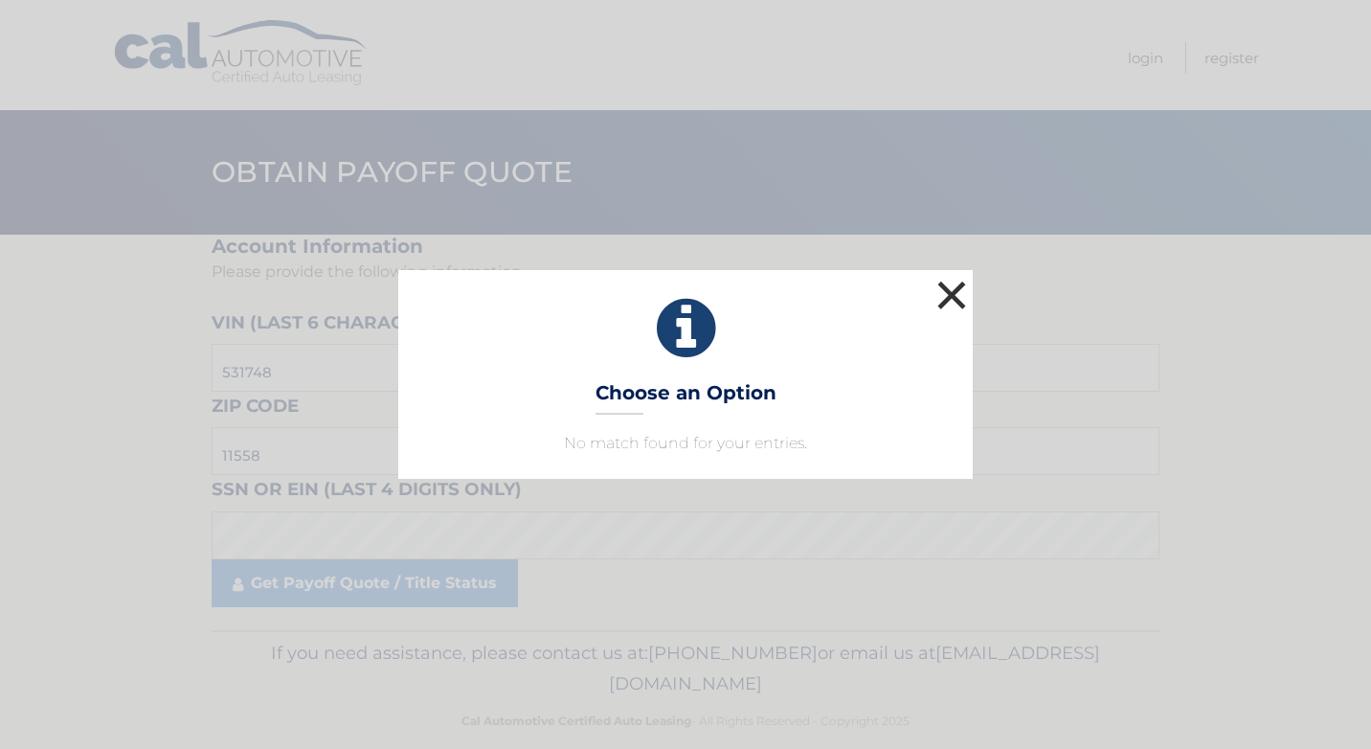
click at [952, 293] on button "×" at bounding box center [952, 295] width 38 height 38
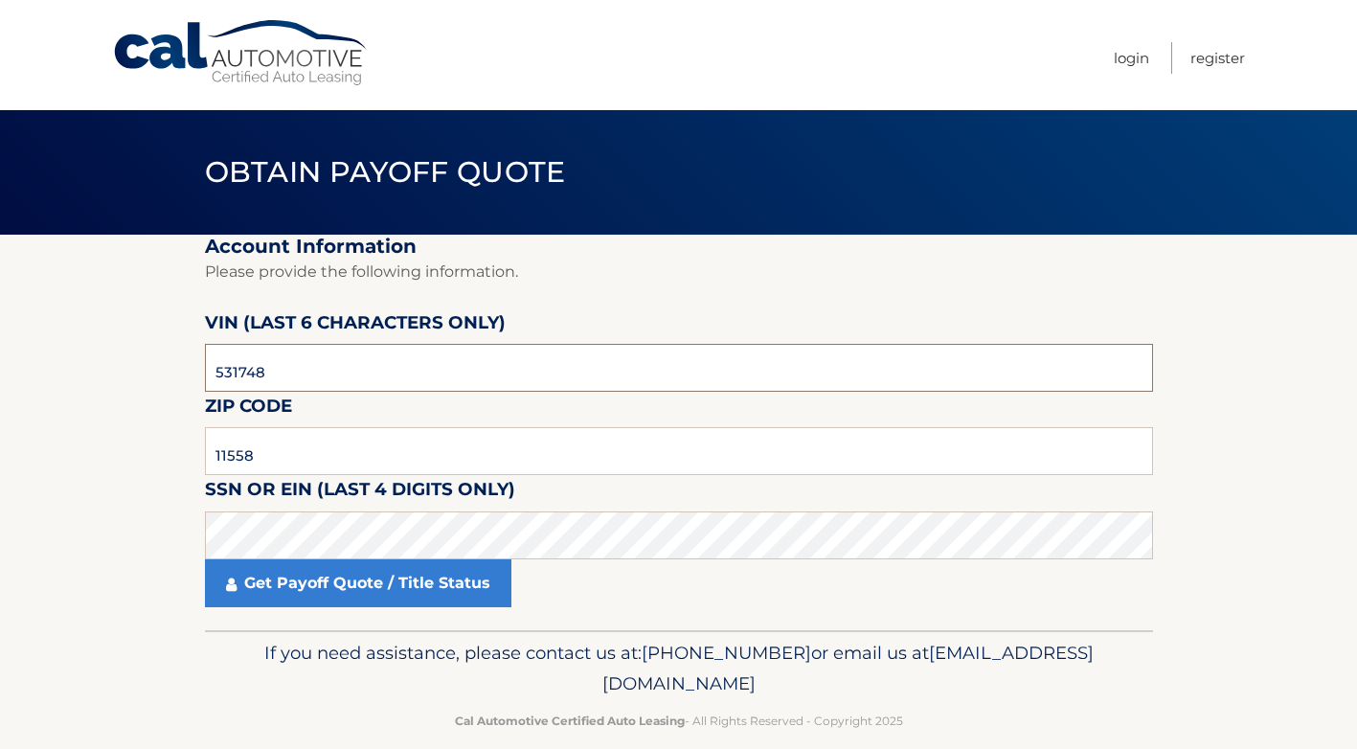
click at [322, 373] on input "531748" at bounding box center [679, 368] width 948 height 48
type input "531749"
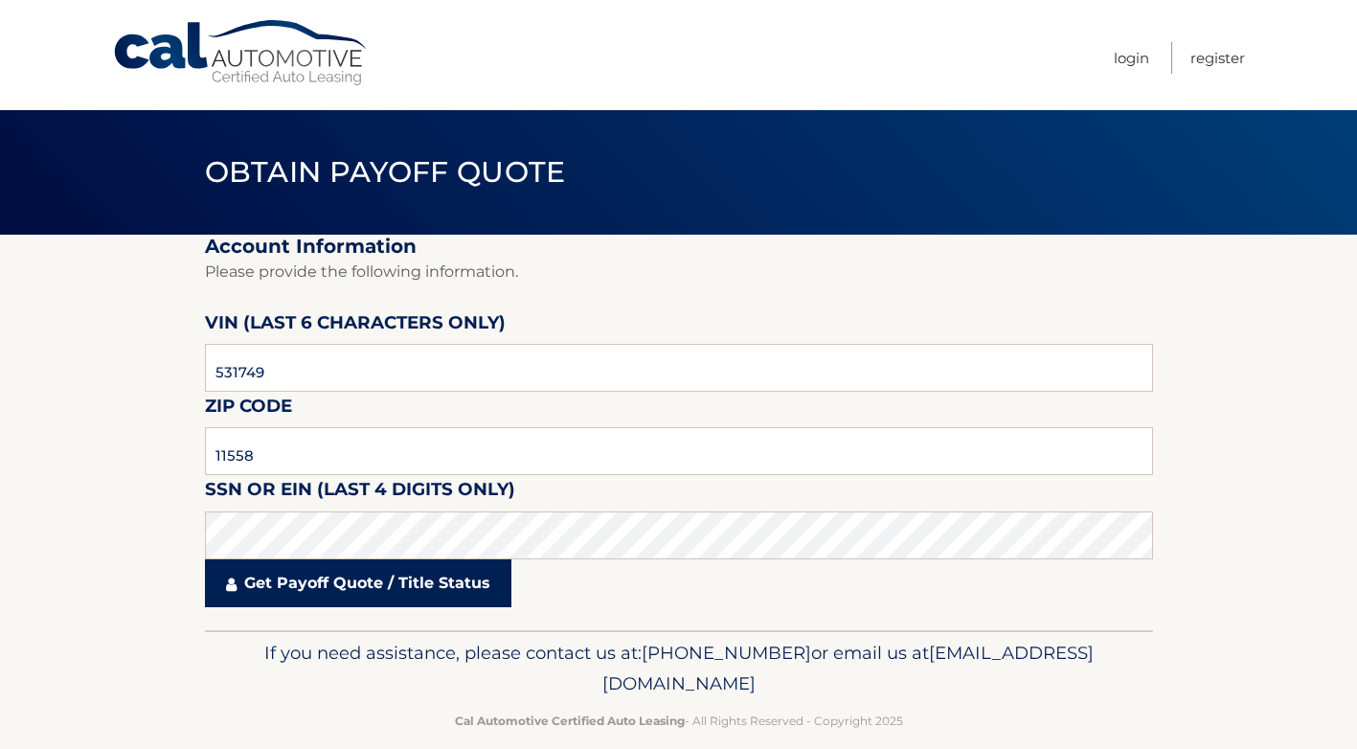
click at [320, 578] on link "Get Payoff Quote / Title Status" at bounding box center [358, 583] width 306 height 48
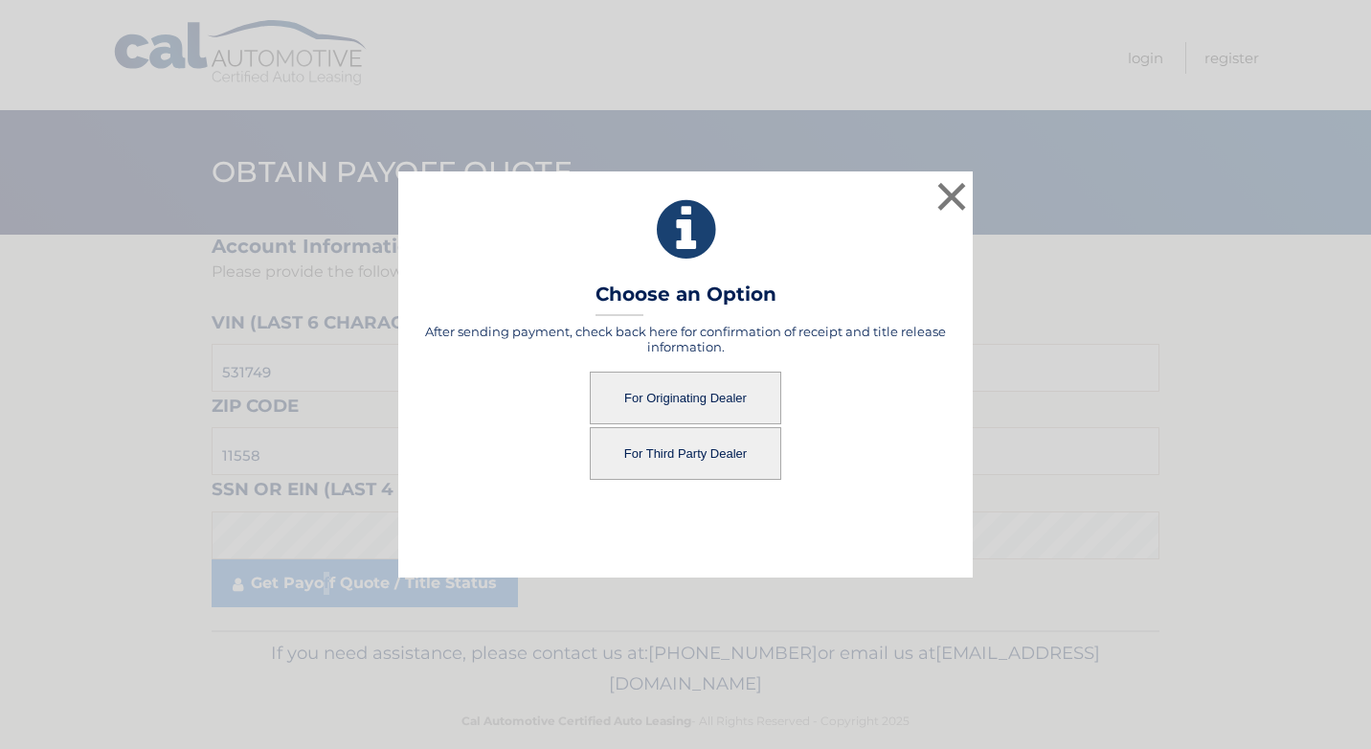
click at [707, 398] on button "For Originating Dealer" at bounding box center [686, 398] width 192 height 53
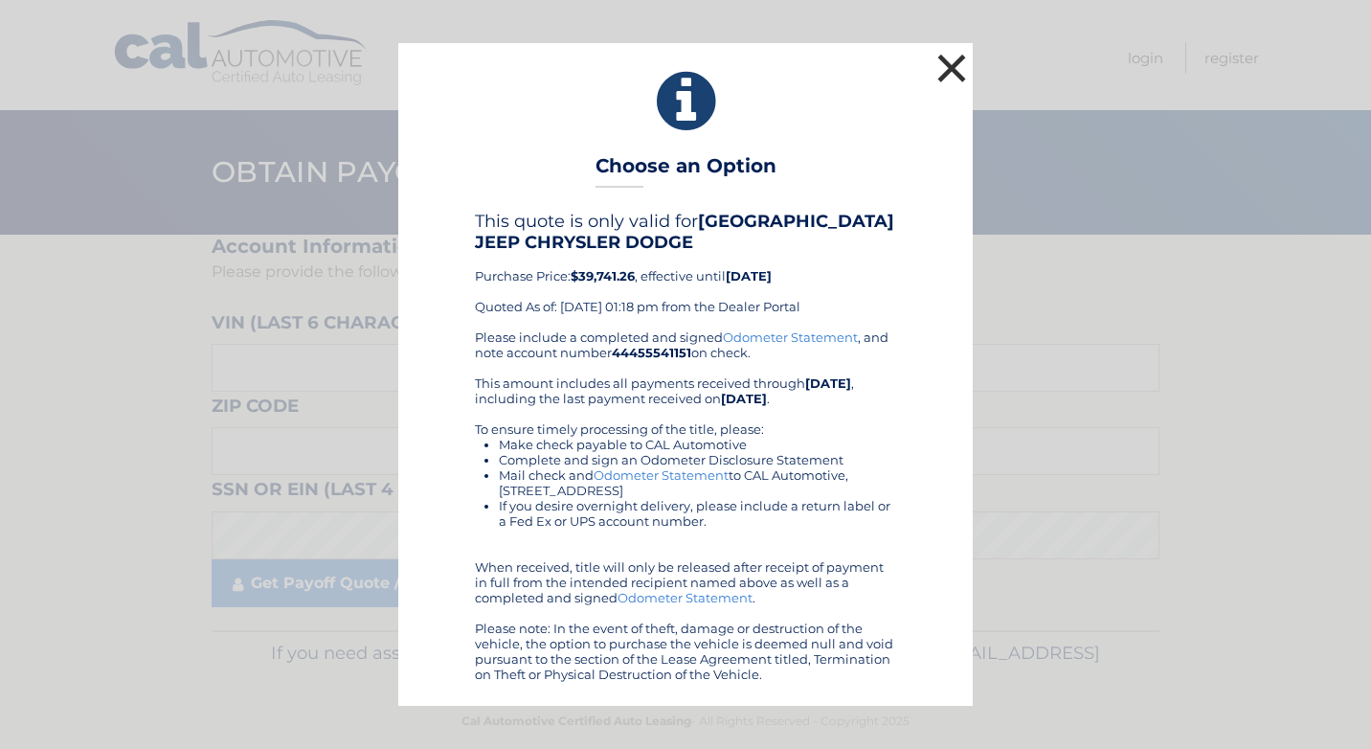
click at [953, 62] on button "×" at bounding box center [952, 68] width 38 height 38
